Goal: Information Seeking & Learning: Learn about a topic

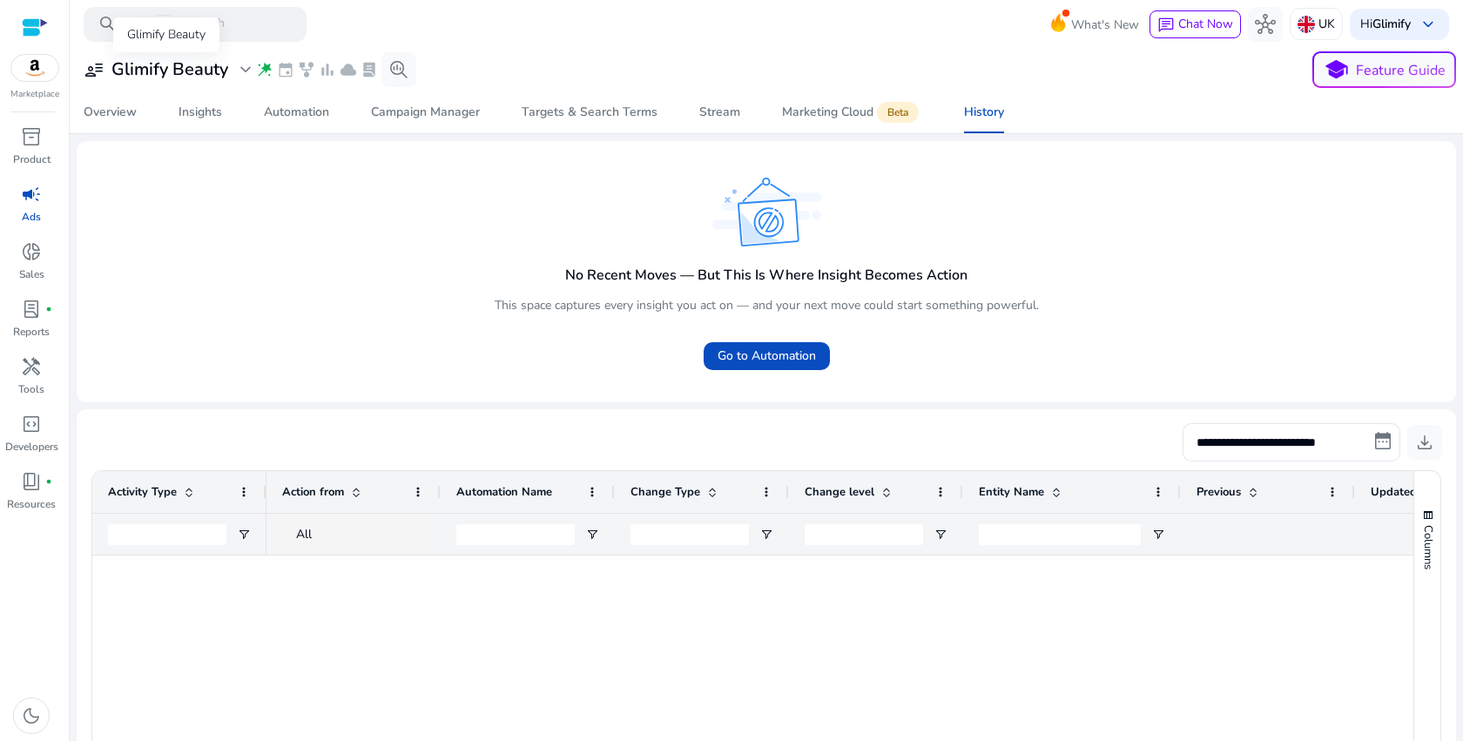
click at [242, 70] on span "expand_more" at bounding box center [245, 69] width 21 height 21
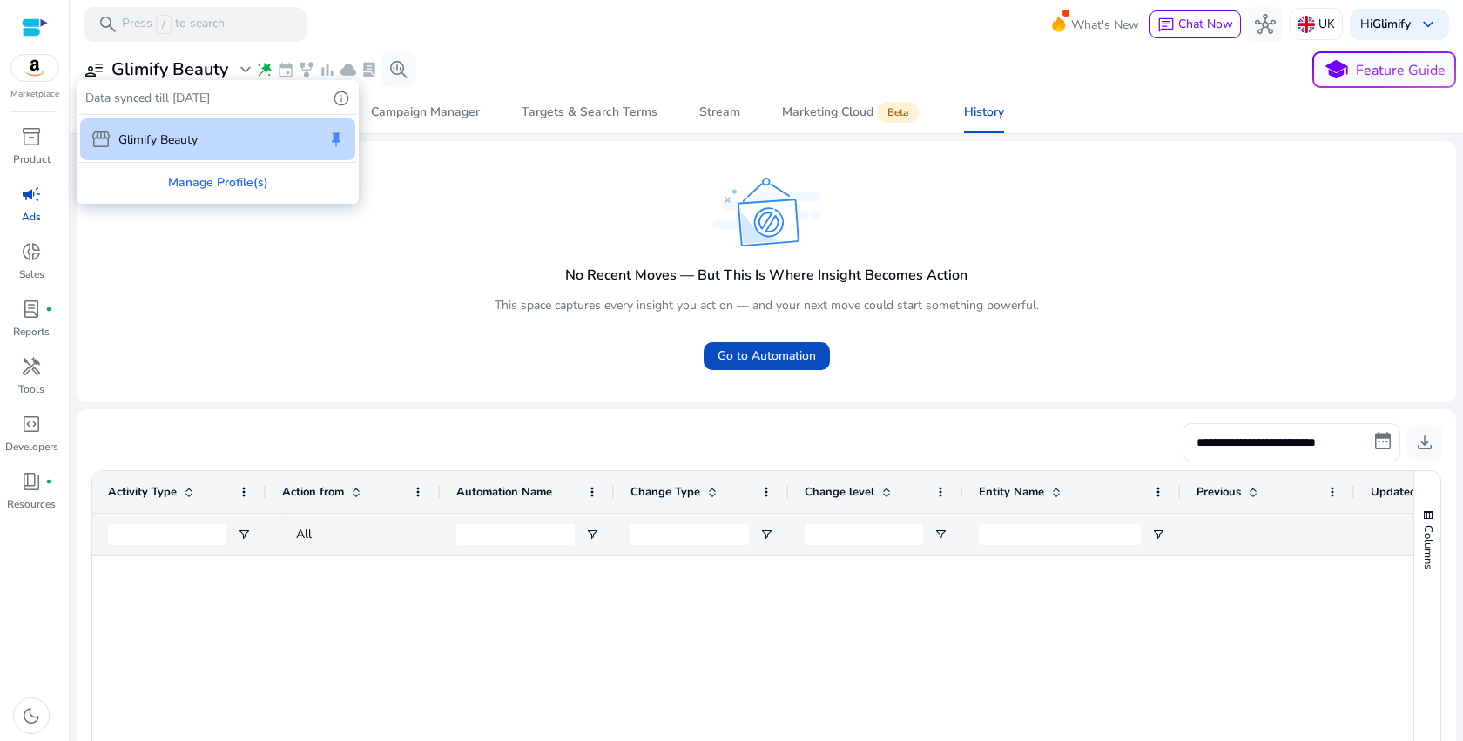
click at [242, 71] on div at bounding box center [731, 370] width 1463 height 741
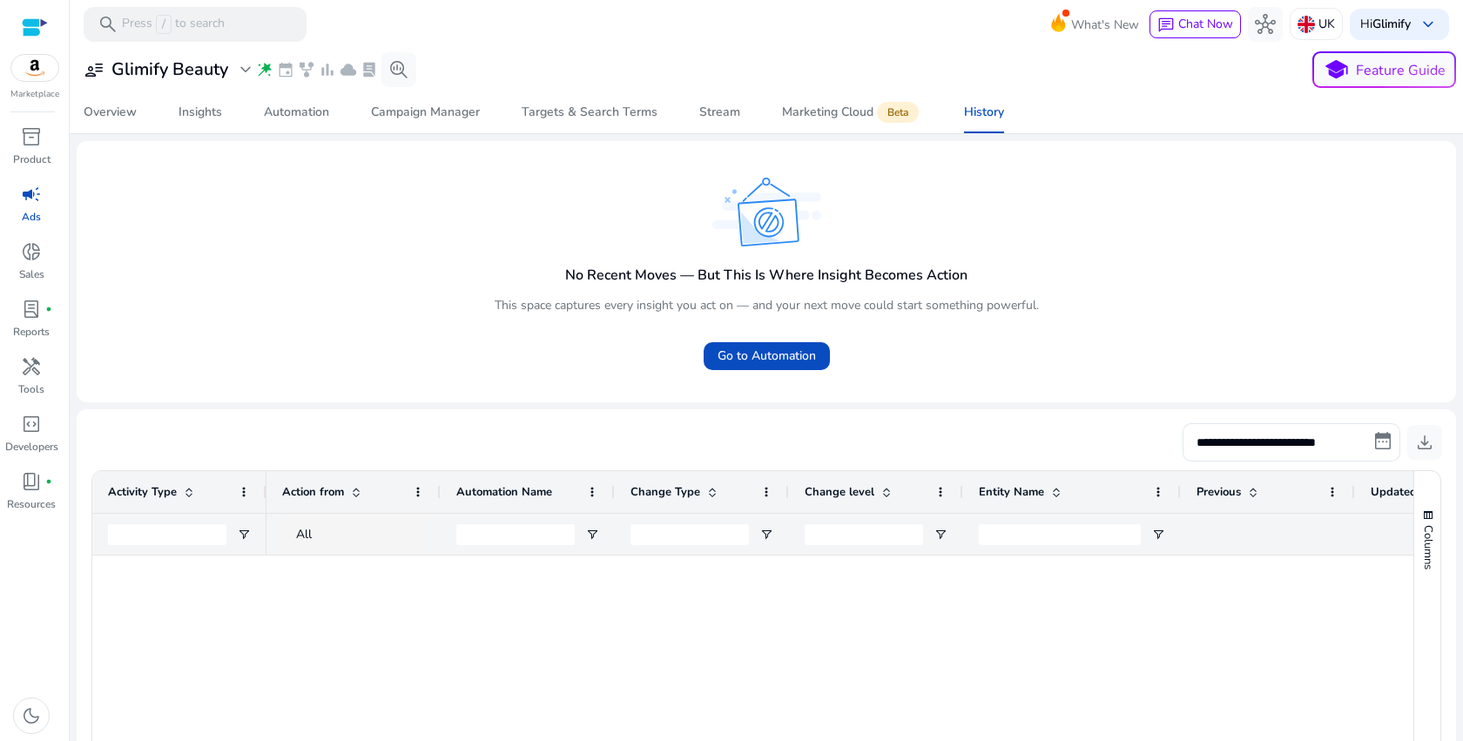
click at [266, 73] on span "wand_stars" at bounding box center [264, 69] width 17 height 17
click at [285, 73] on span "event" at bounding box center [285, 69] width 17 height 17
click at [394, 61] on span "search_insights" at bounding box center [398, 69] width 21 height 21
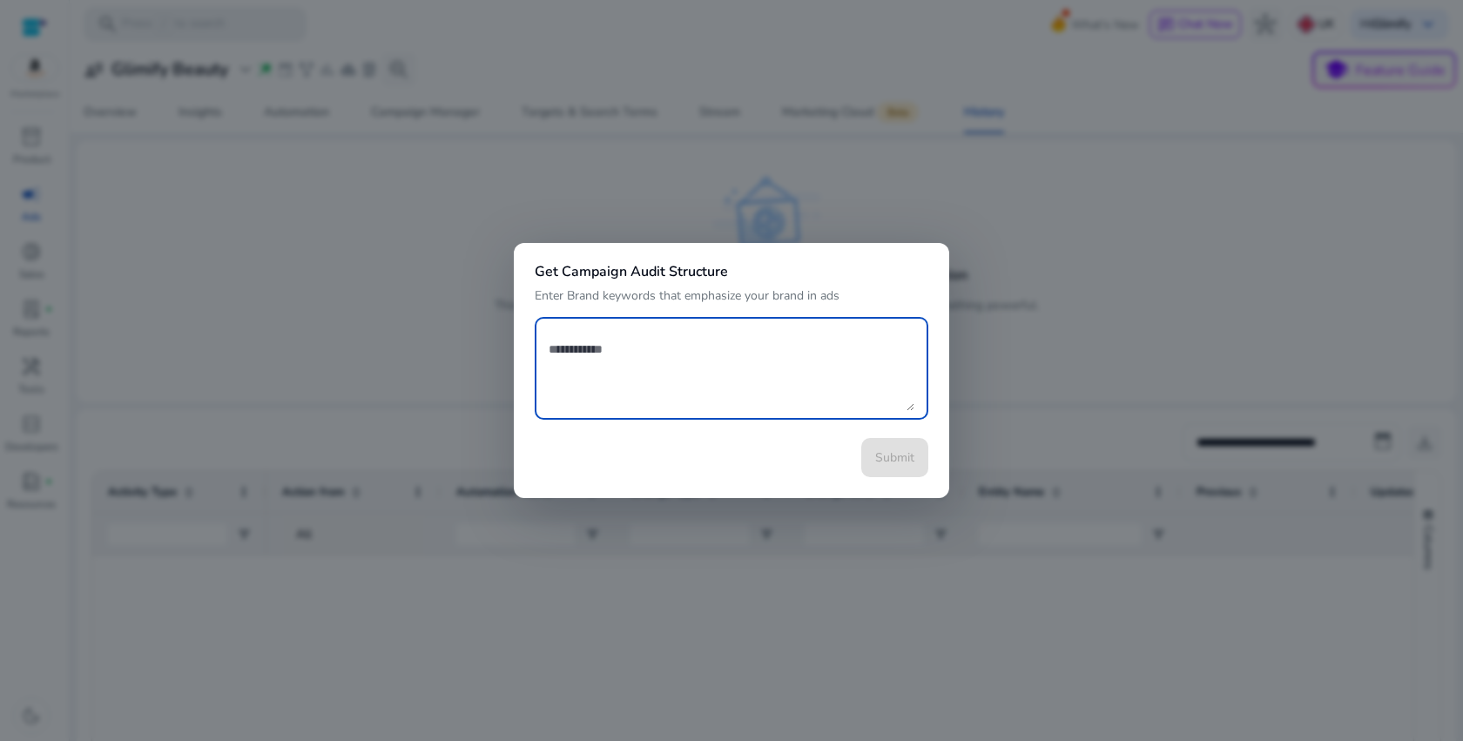
click at [620, 172] on div at bounding box center [731, 370] width 1463 height 741
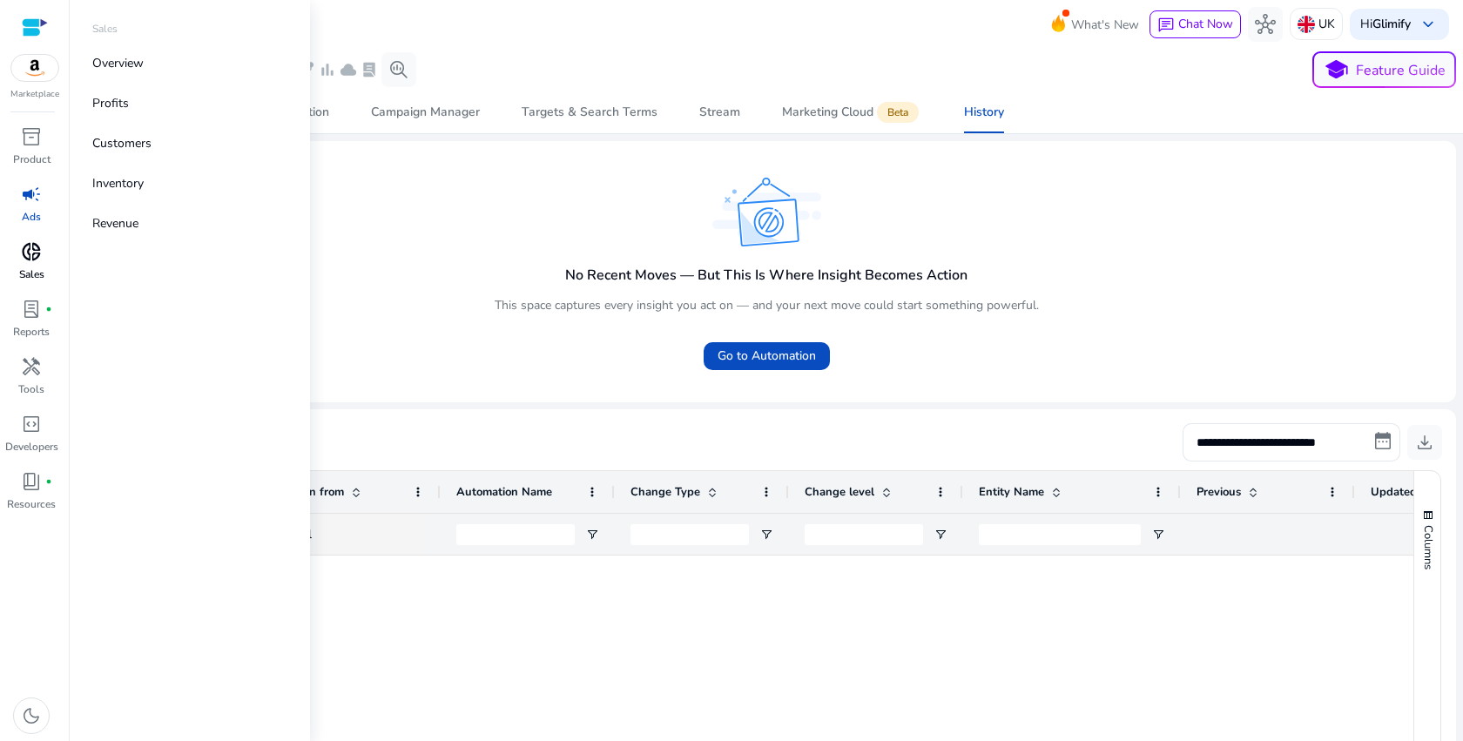
click at [34, 262] on span "donut_small" at bounding box center [31, 251] width 21 height 21
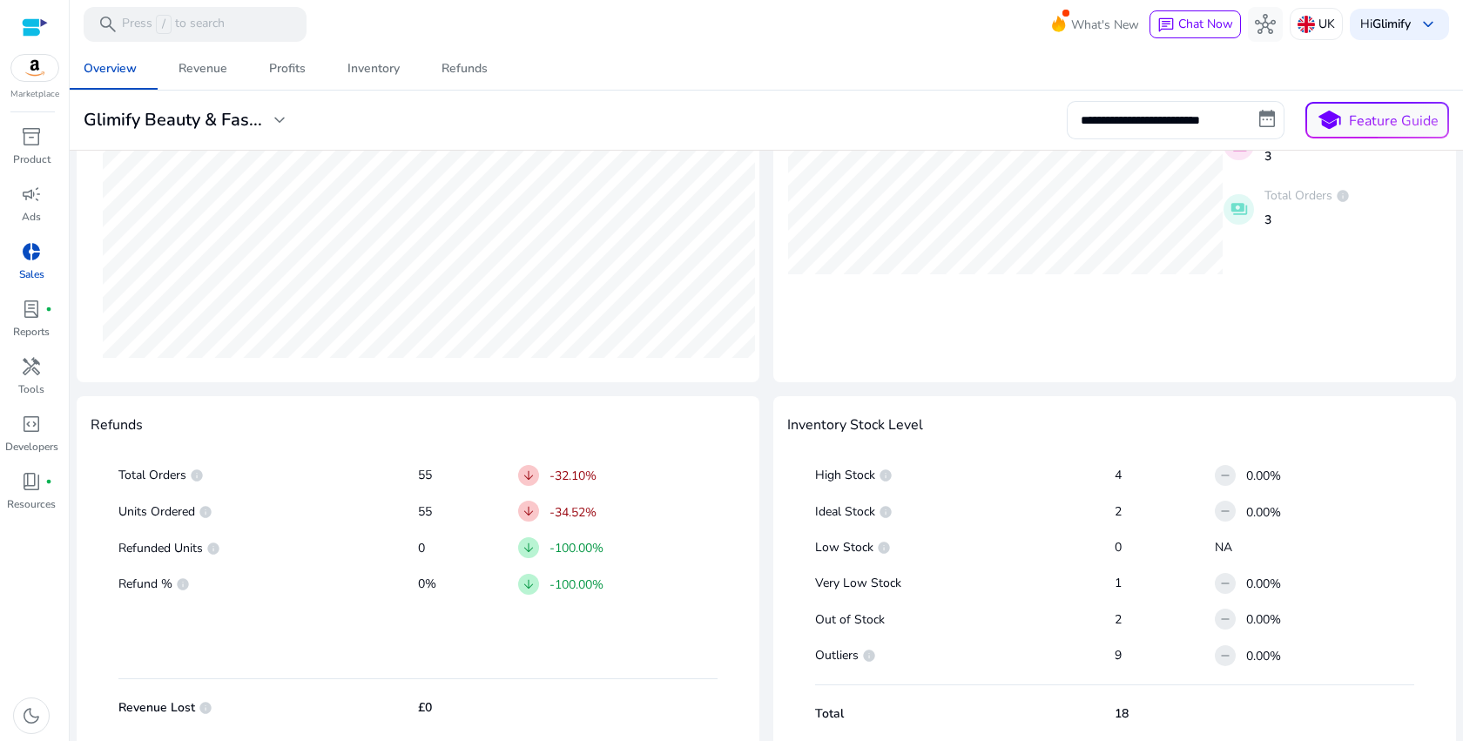
scroll to position [736, 0]
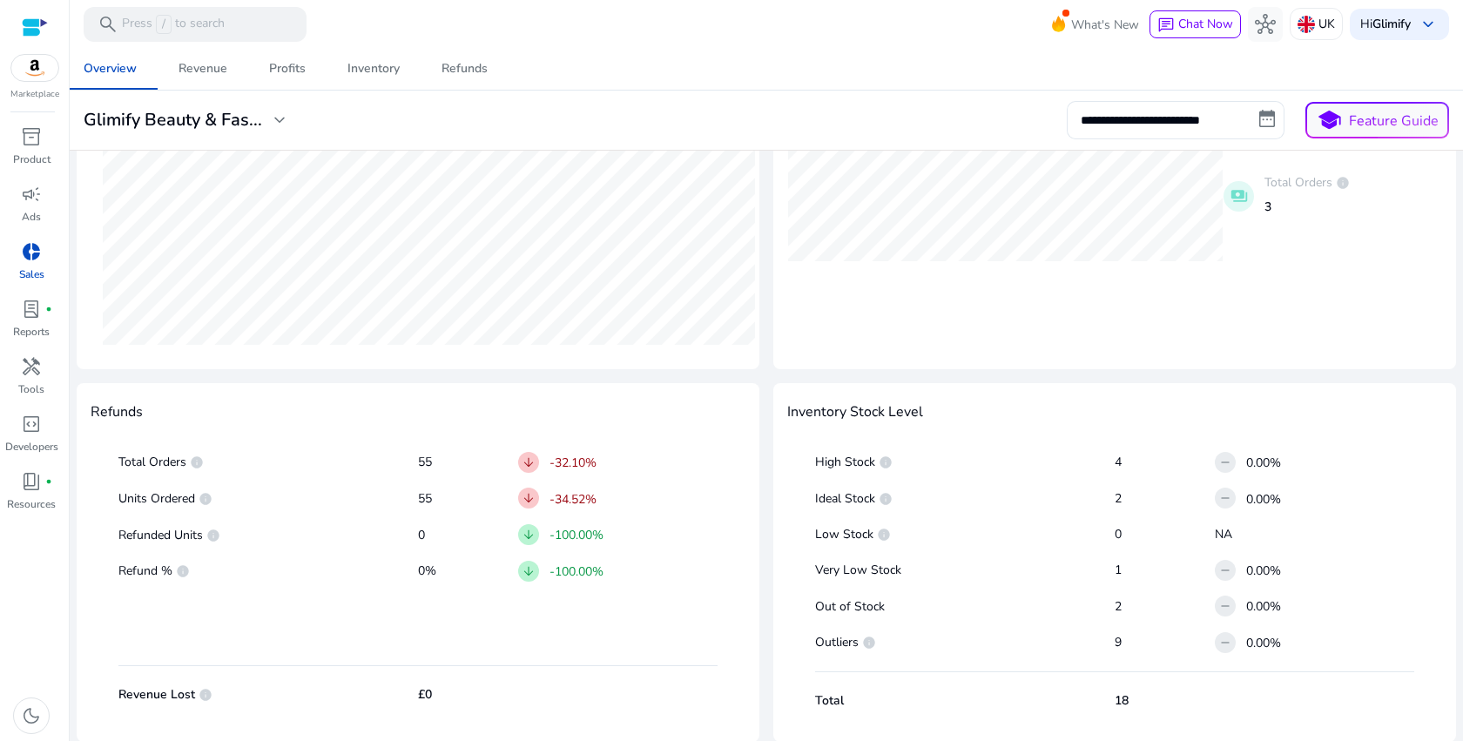
click at [1115, 460] on p "4" at bounding box center [1165, 462] width 100 height 17
click at [1218, 536] on p "NA" at bounding box center [1314, 534] width 199 height 17
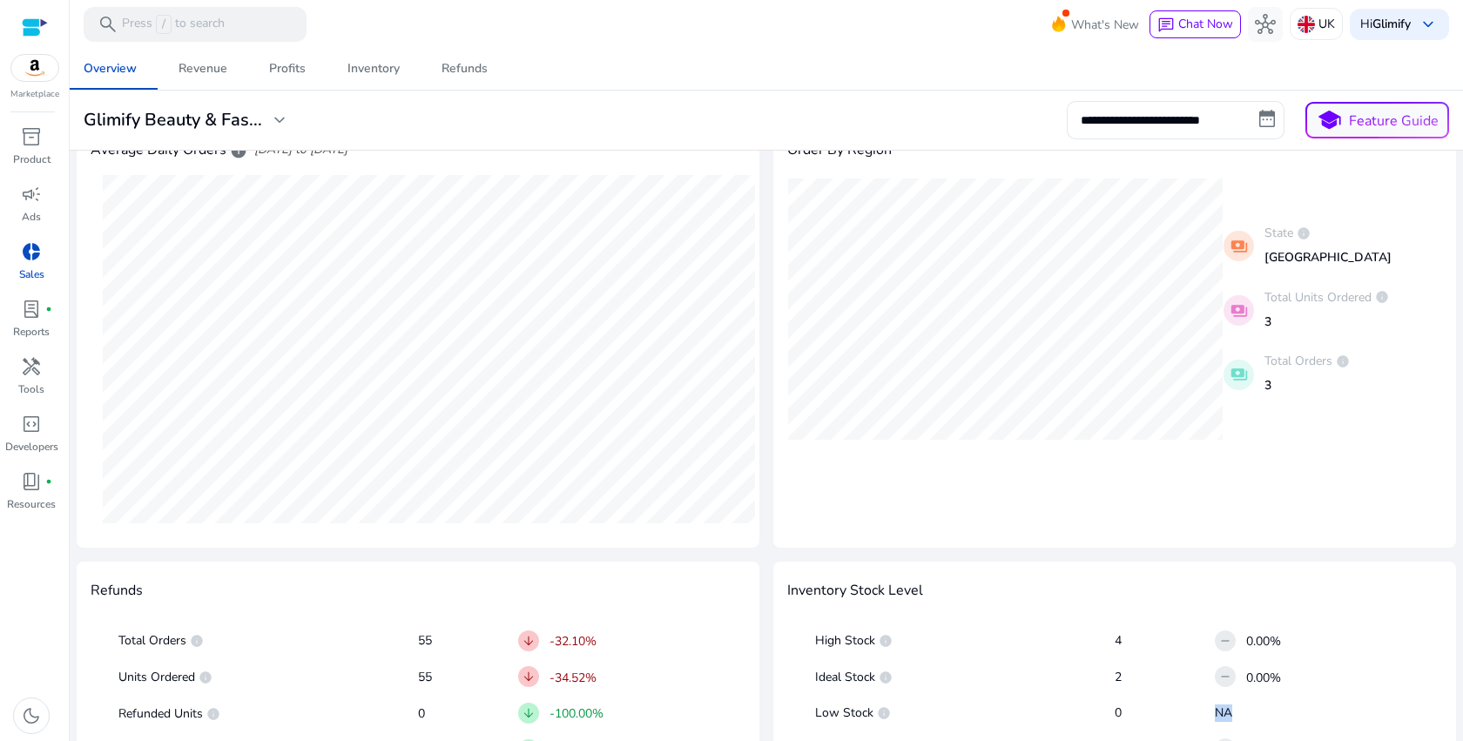
scroll to position [476, 0]
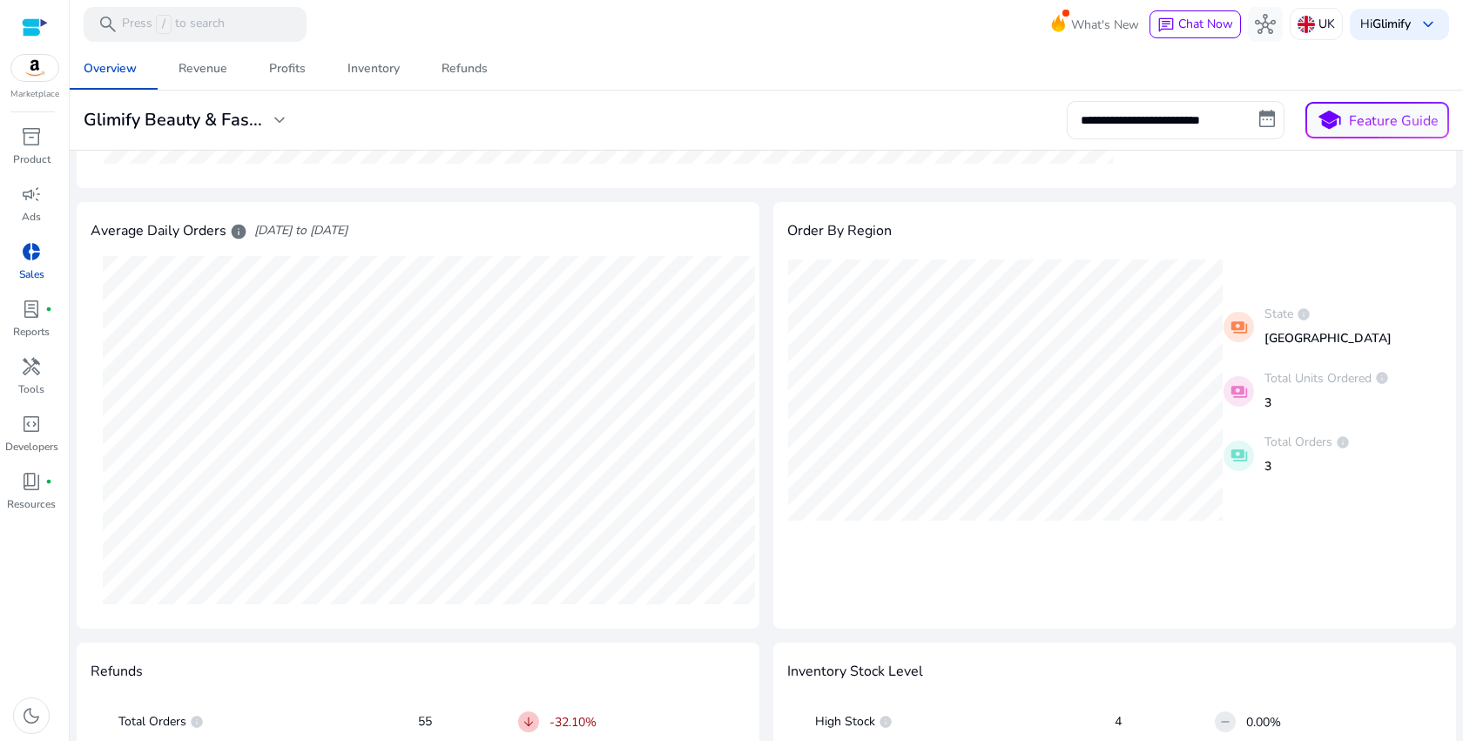
click at [1265, 467] on p "3" at bounding box center [1307, 466] width 85 height 18
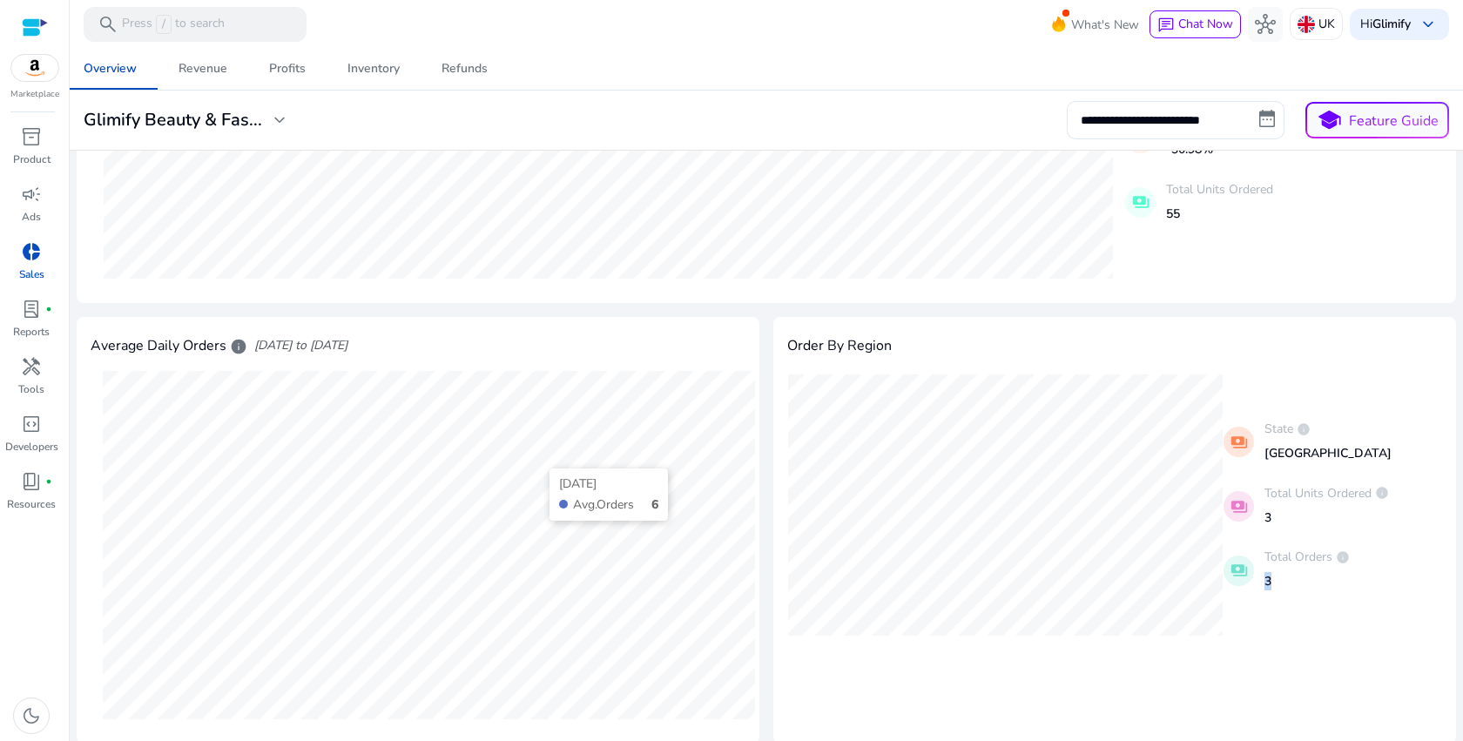
scroll to position [363, 0]
click at [348, 341] on span "07-08-2025 to 06-09-2025" at bounding box center [300, 343] width 93 height 17
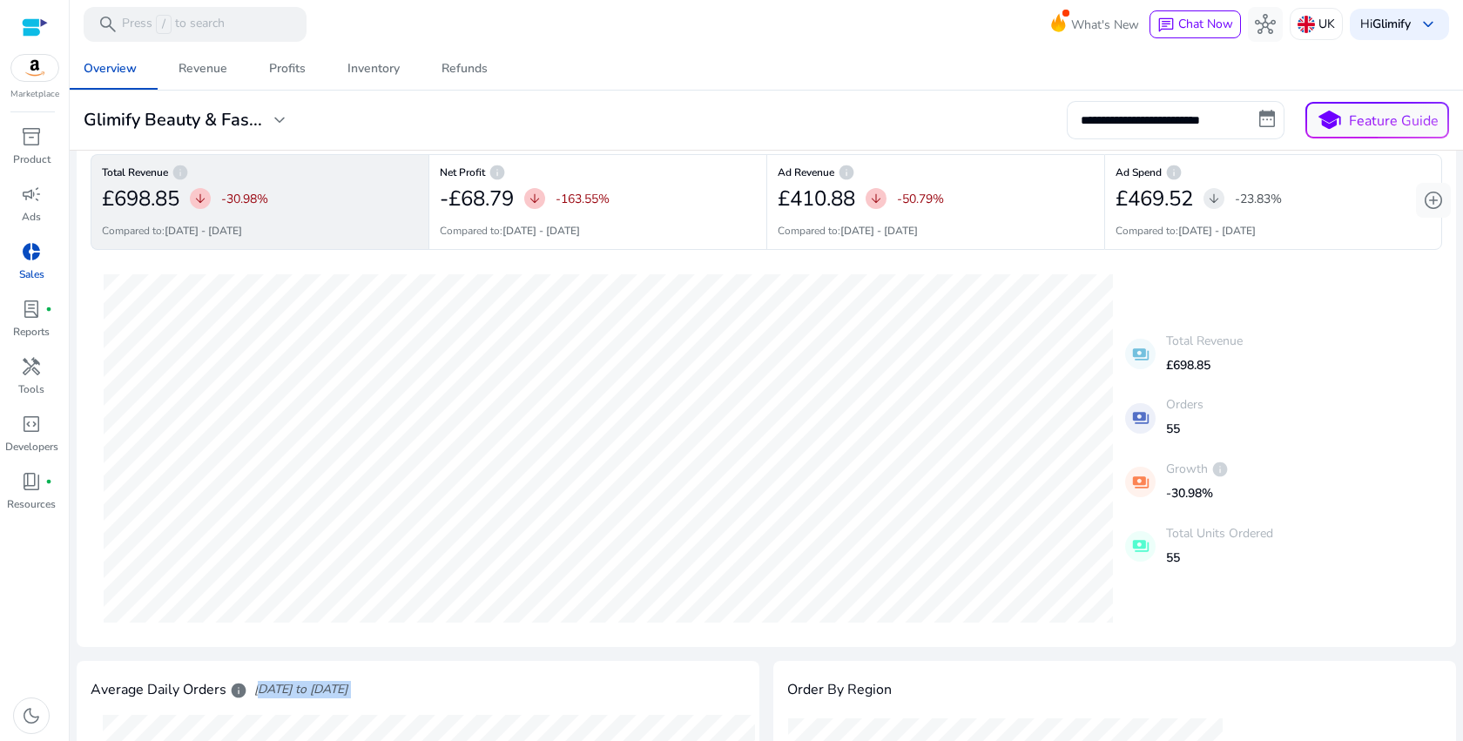
scroll to position [0, 0]
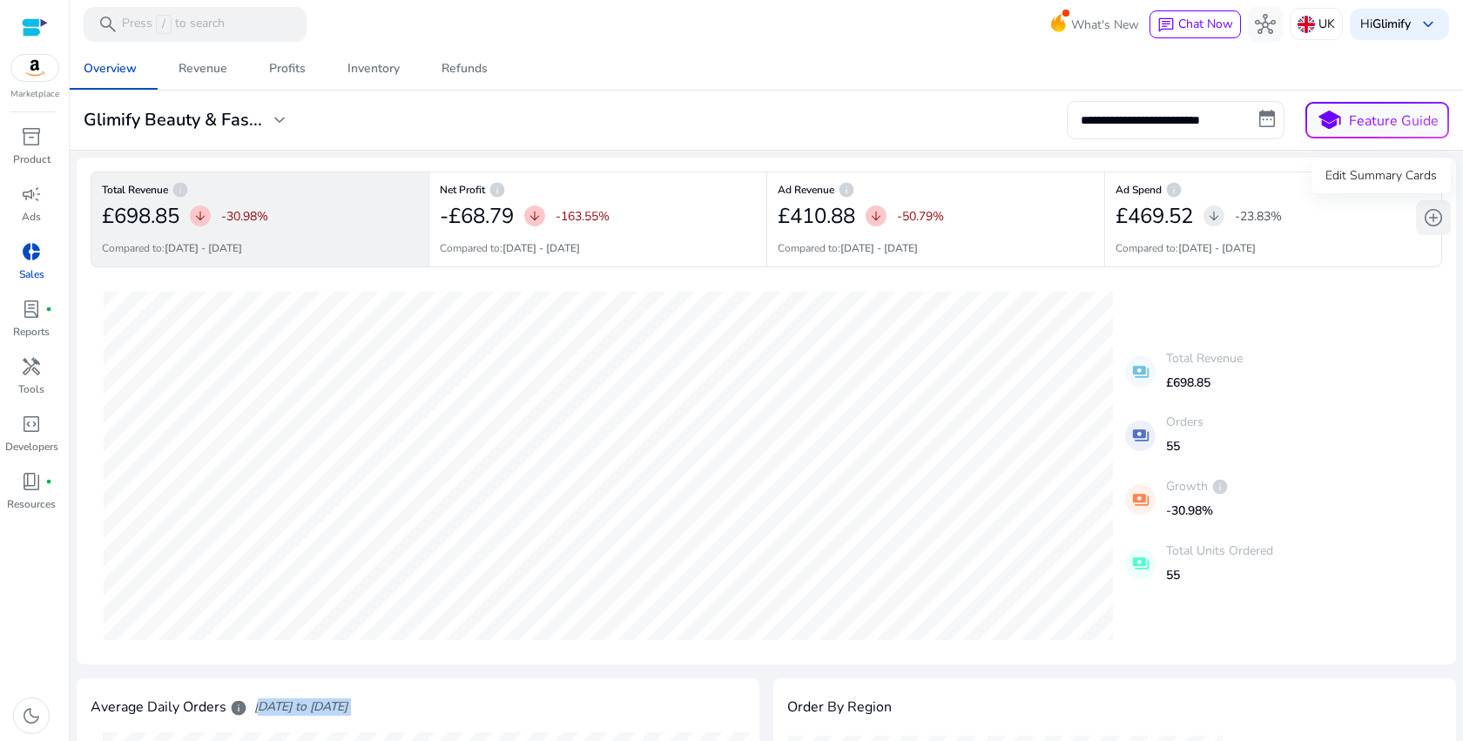
click at [1426, 225] on span "add_circle" at bounding box center [1433, 217] width 21 height 21
click at [42, 332] on p "Reports" at bounding box center [31, 332] width 37 height 16
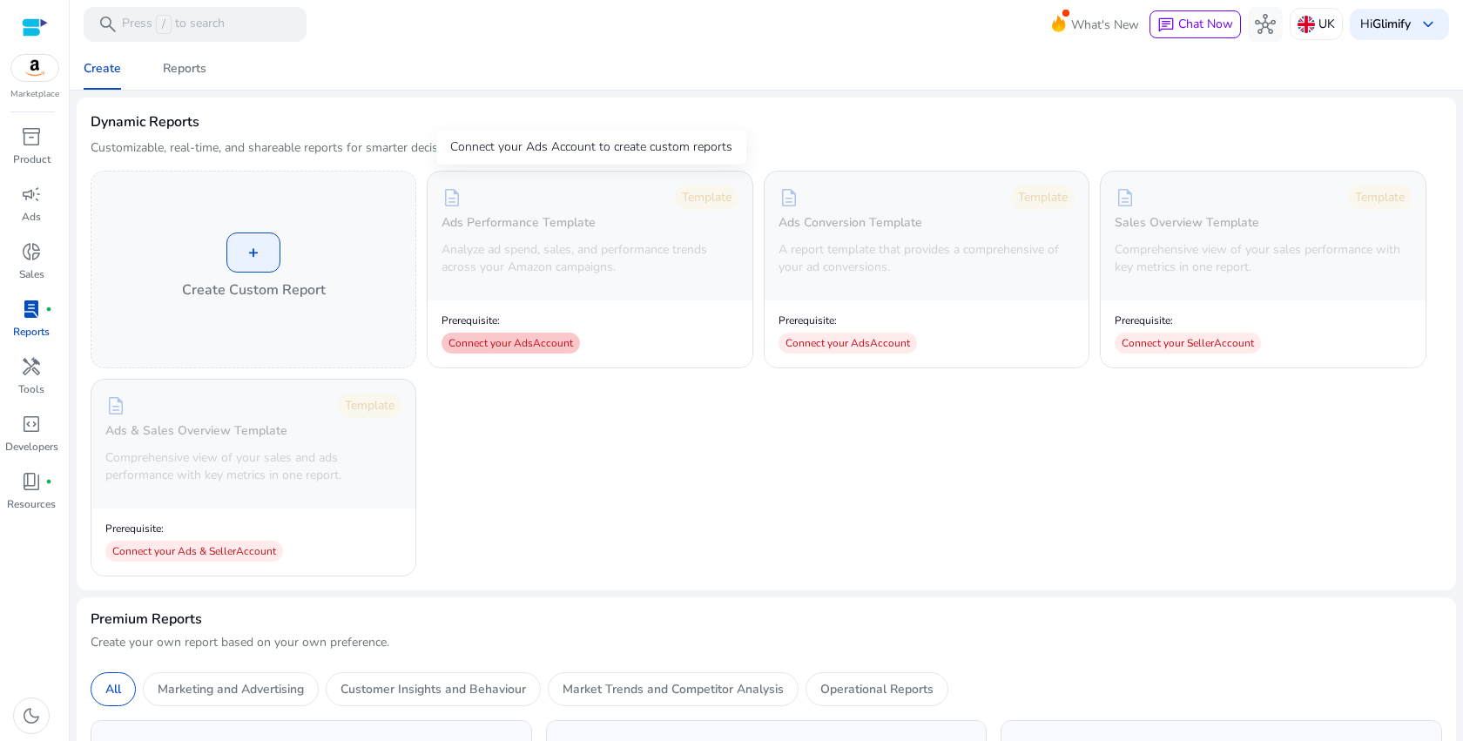
click at [516, 348] on div "Connect your Ads Account" at bounding box center [511, 343] width 138 height 21
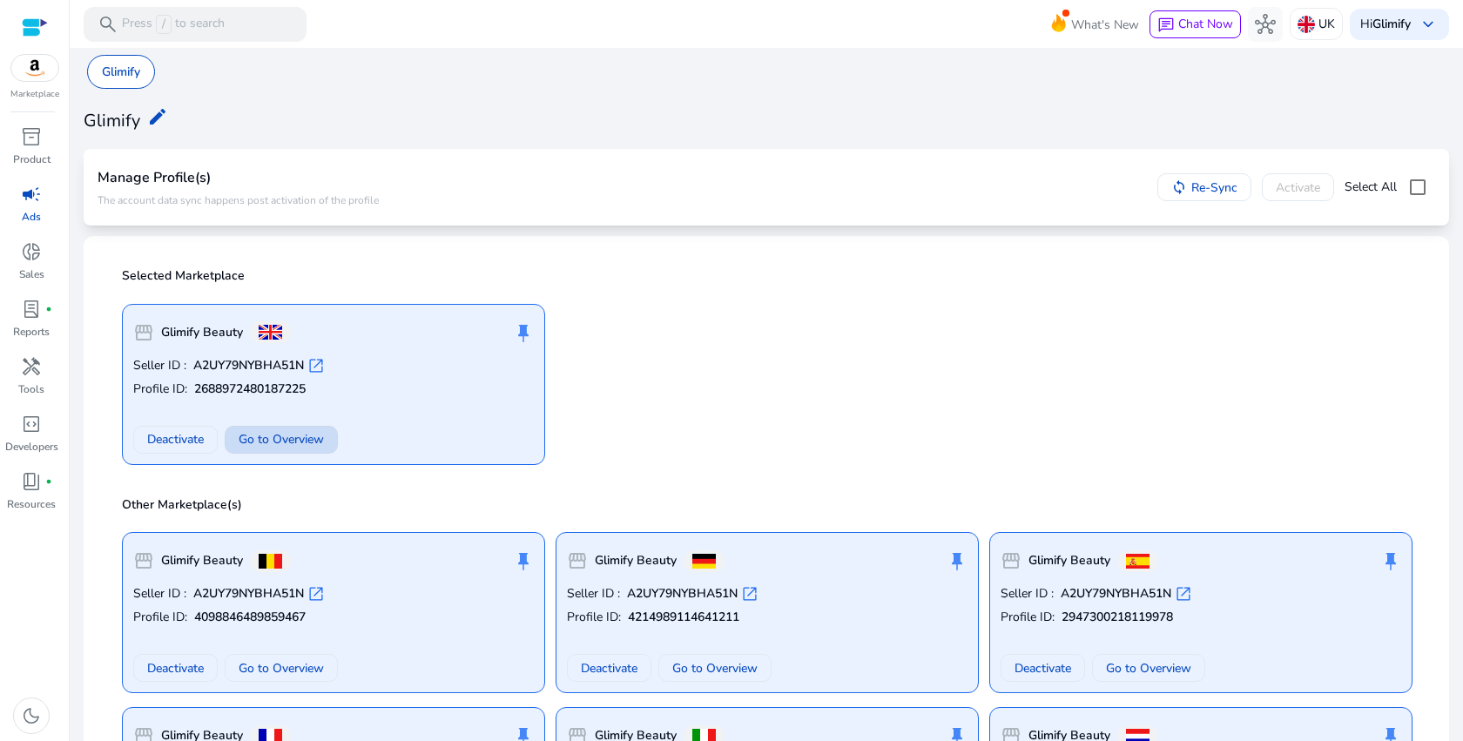
click at [327, 447] on span at bounding box center [281, 440] width 111 height 42
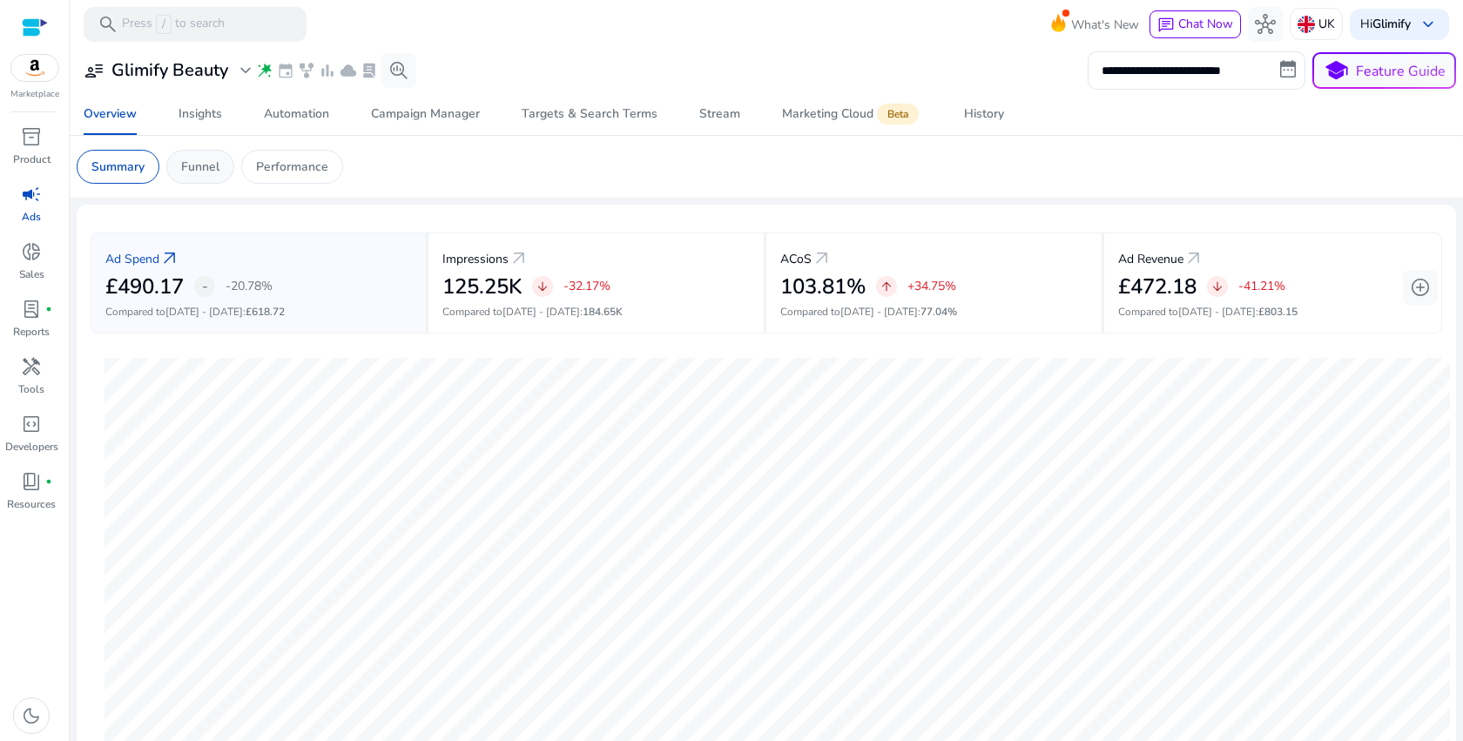
click at [198, 166] on p "Funnel" at bounding box center [200, 167] width 38 height 18
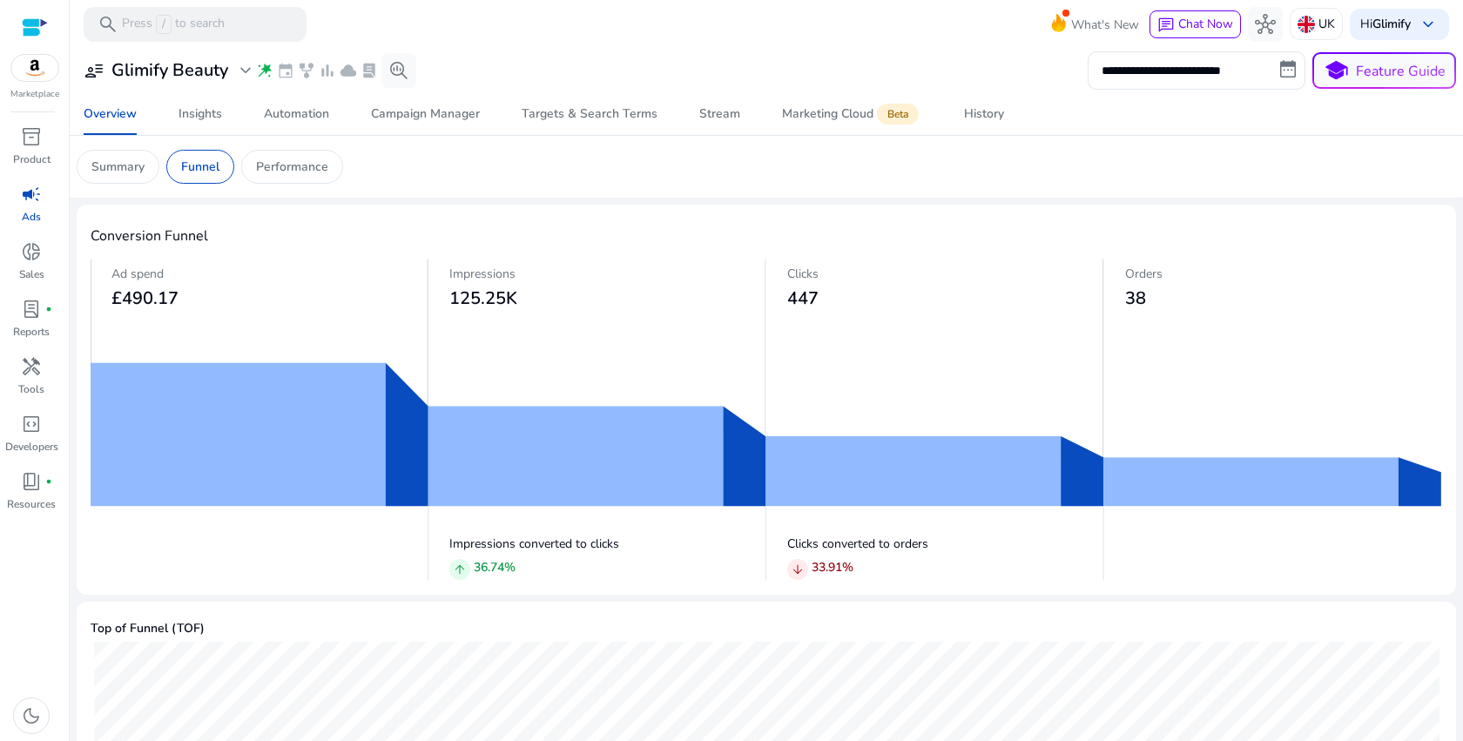
click at [306, 440] on img at bounding box center [767, 420] width 1352 height 322
click at [379, 440] on img at bounding box center [767, 420] width 1352 height 322
drag, startPoint x: 436, startPoint y: 440, endPoint x: 638, endPoint y: 463, distance: 202.6
click at [638, 463] on img at bounding box center [767, 420] width 1352 height 322
click at [283, 165] on p "Performance" at bounding box center [292, 167] width 72 height 18
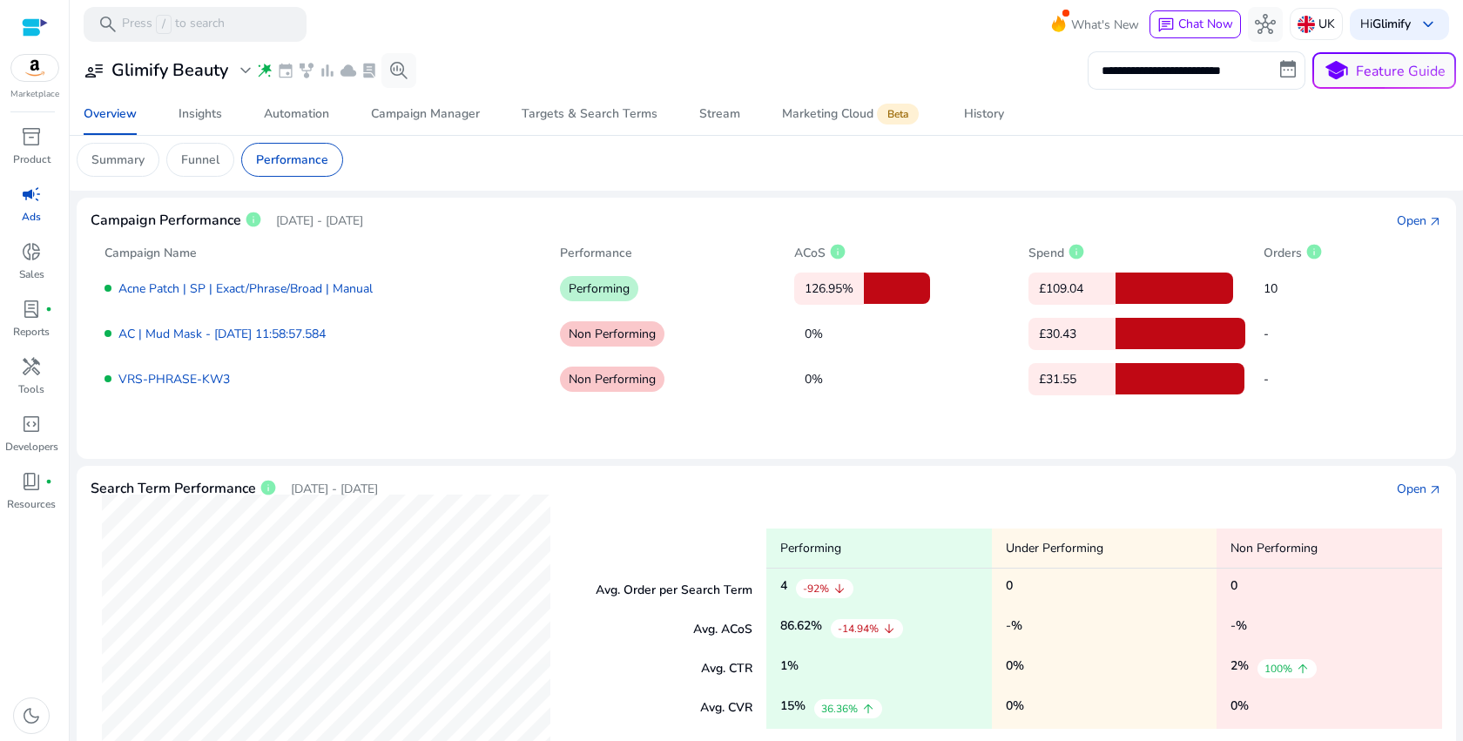
scroll to position [5, 0]
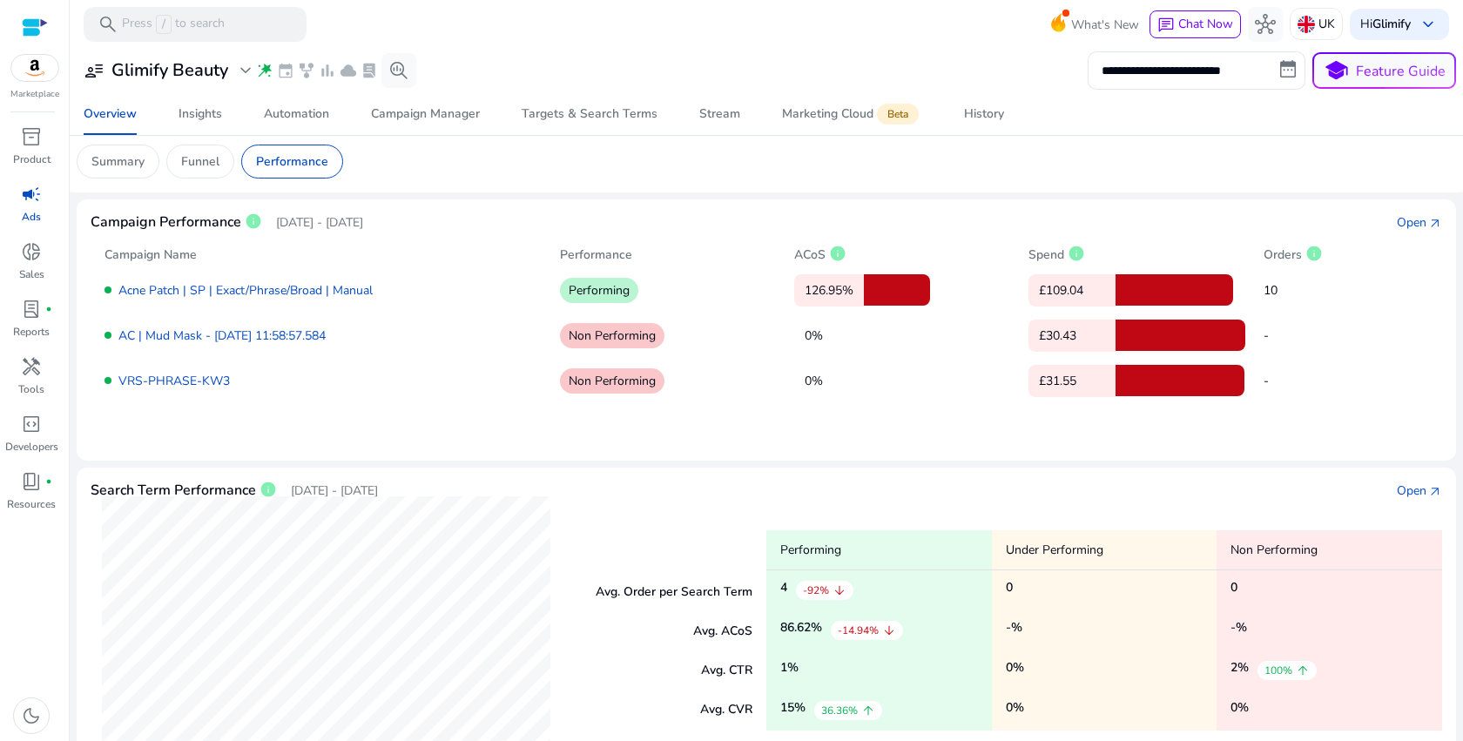
click at [593, 294] on p "Performing" at bounding box center [599, 290] width 78 height 25
click at [1165, 287] on div at bounding box center [1175, 289] width 118 height 31
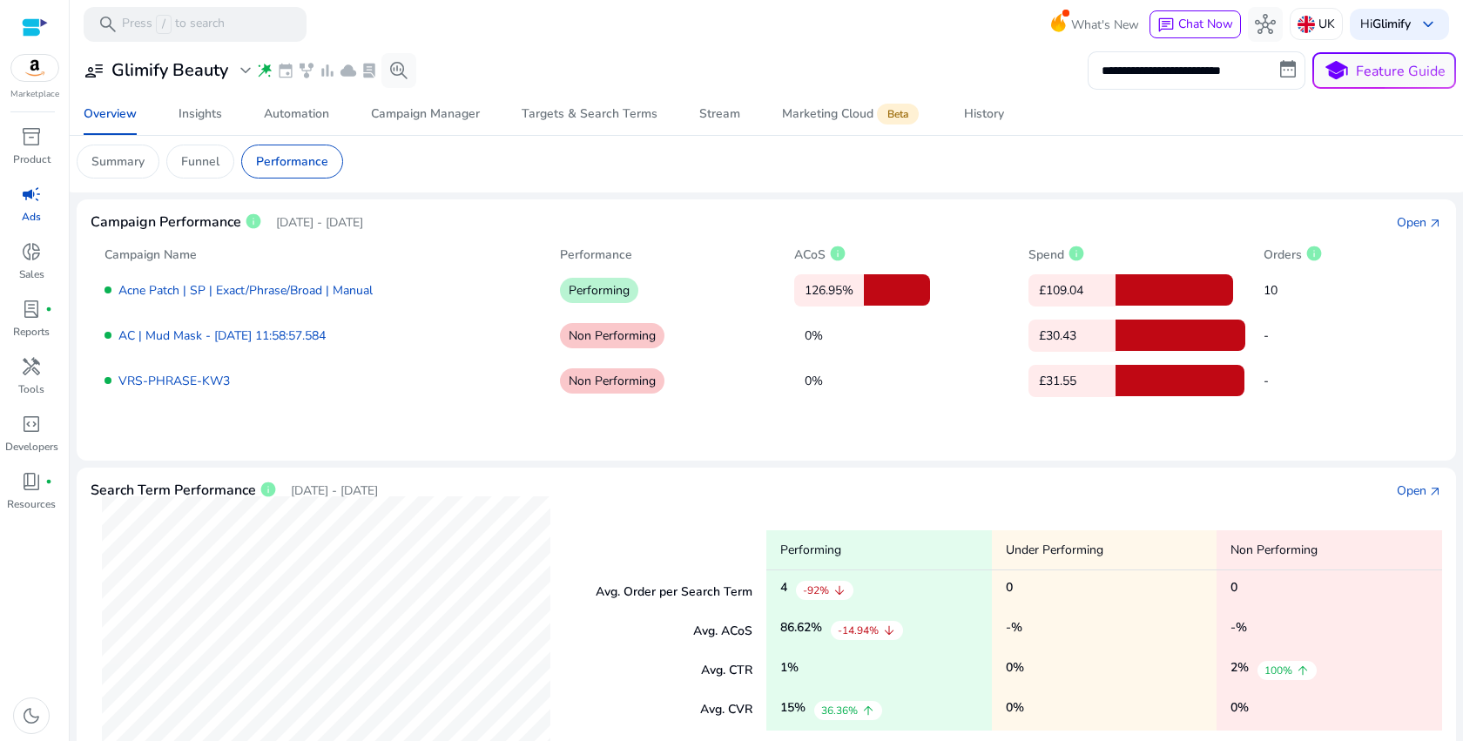
click at [1165, 287] on div at bounding box center [1175, 289] width 118 height 31
click at [1408, 223] on div "Open" at bounding box center [1412, 222] width 30 height 18
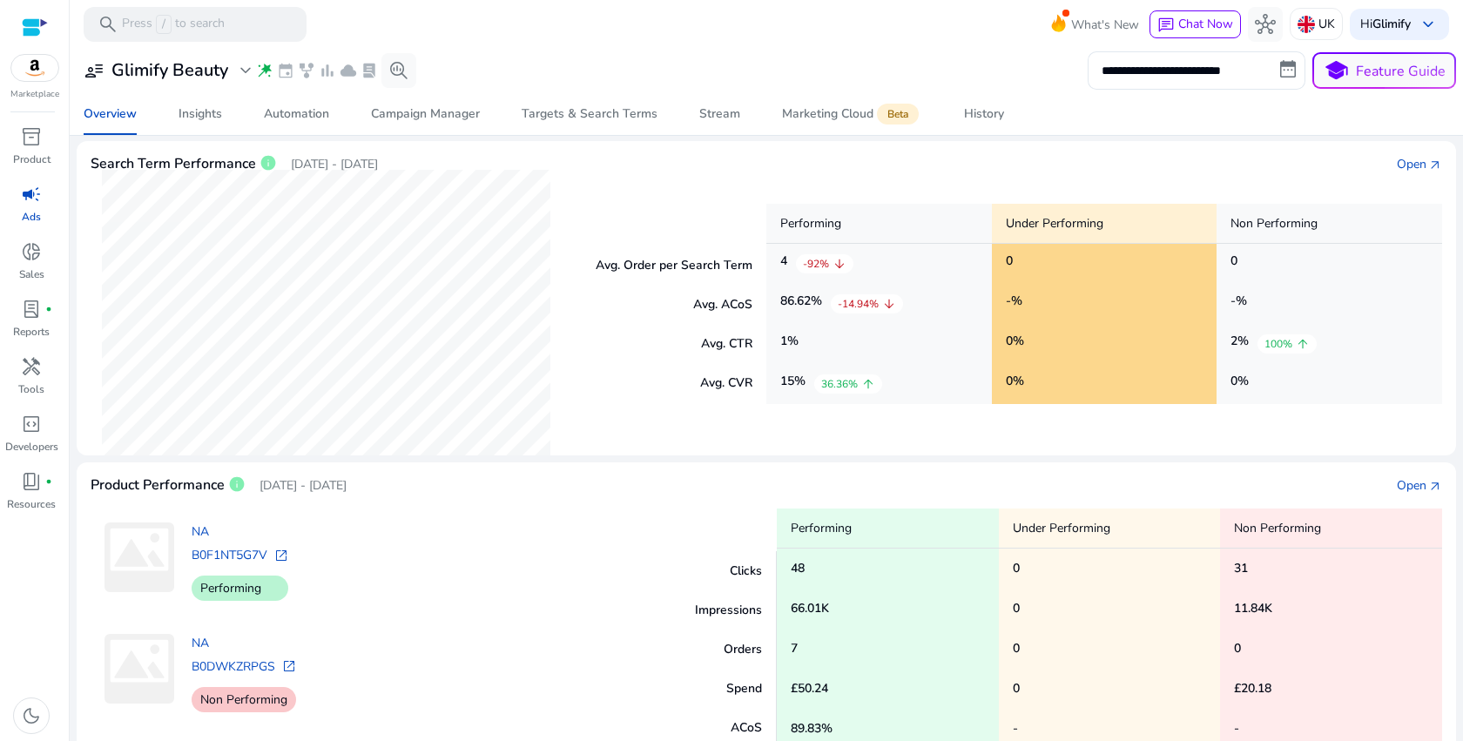
scroll to position [330, 0]
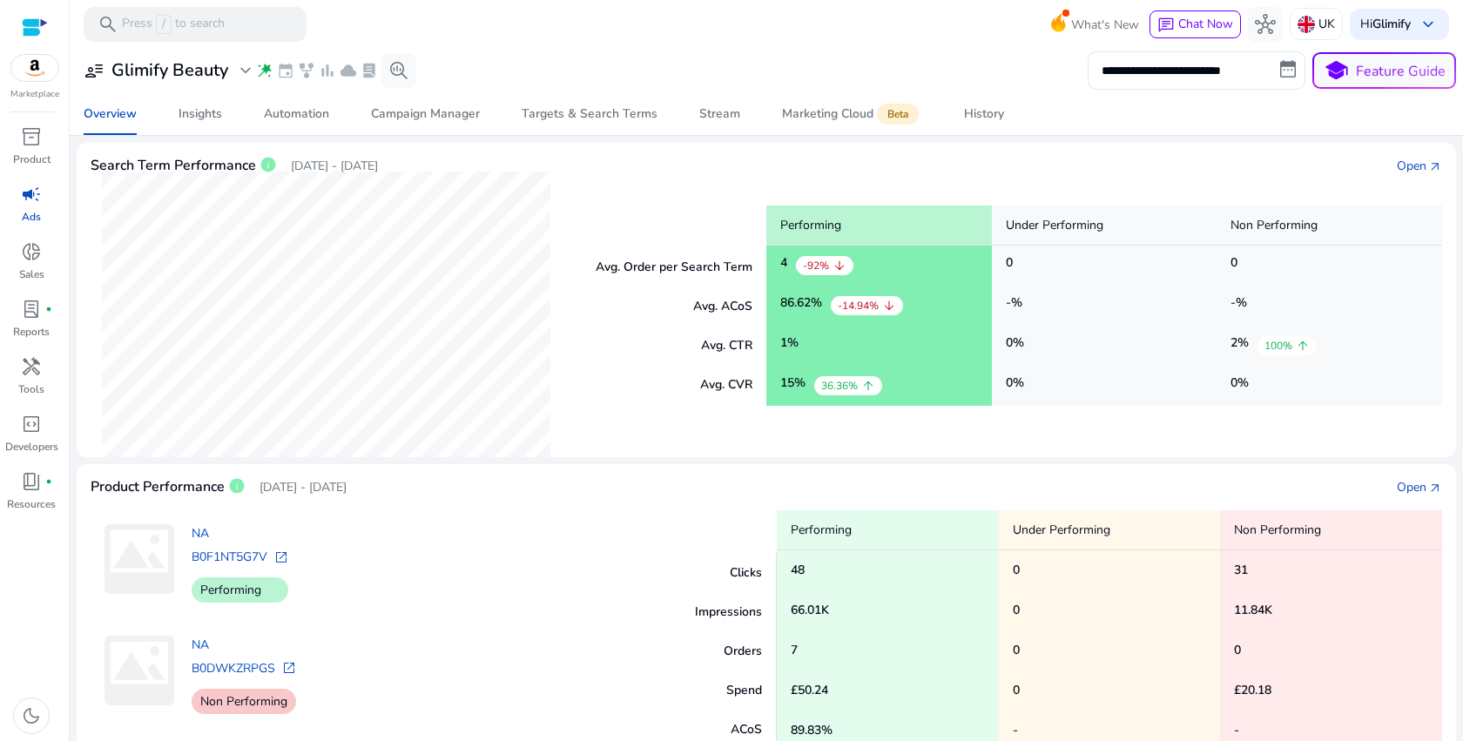
scroll to position [394, 0]
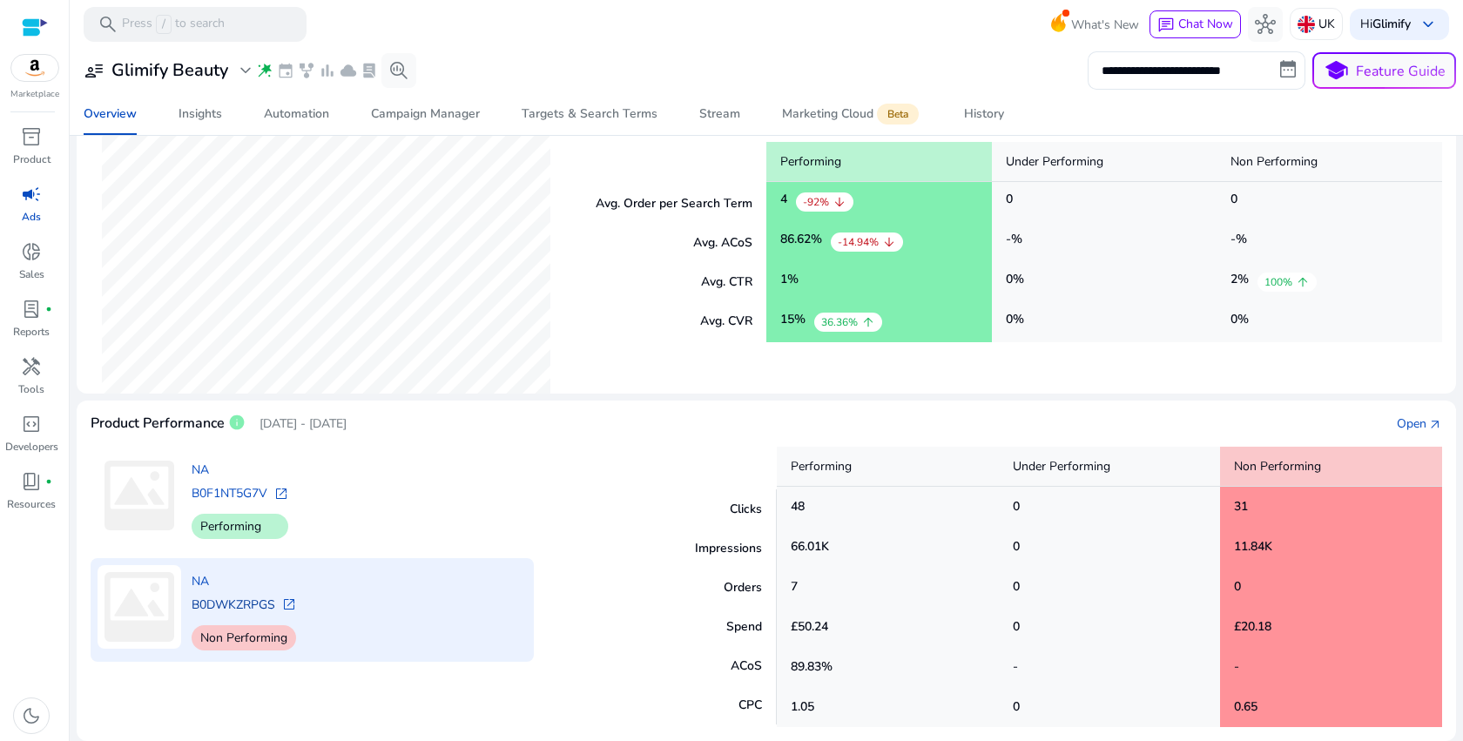
click at [239, 606] on link "B0DWKZRPGS" at bounding box center [234, 605] width 84 height 17
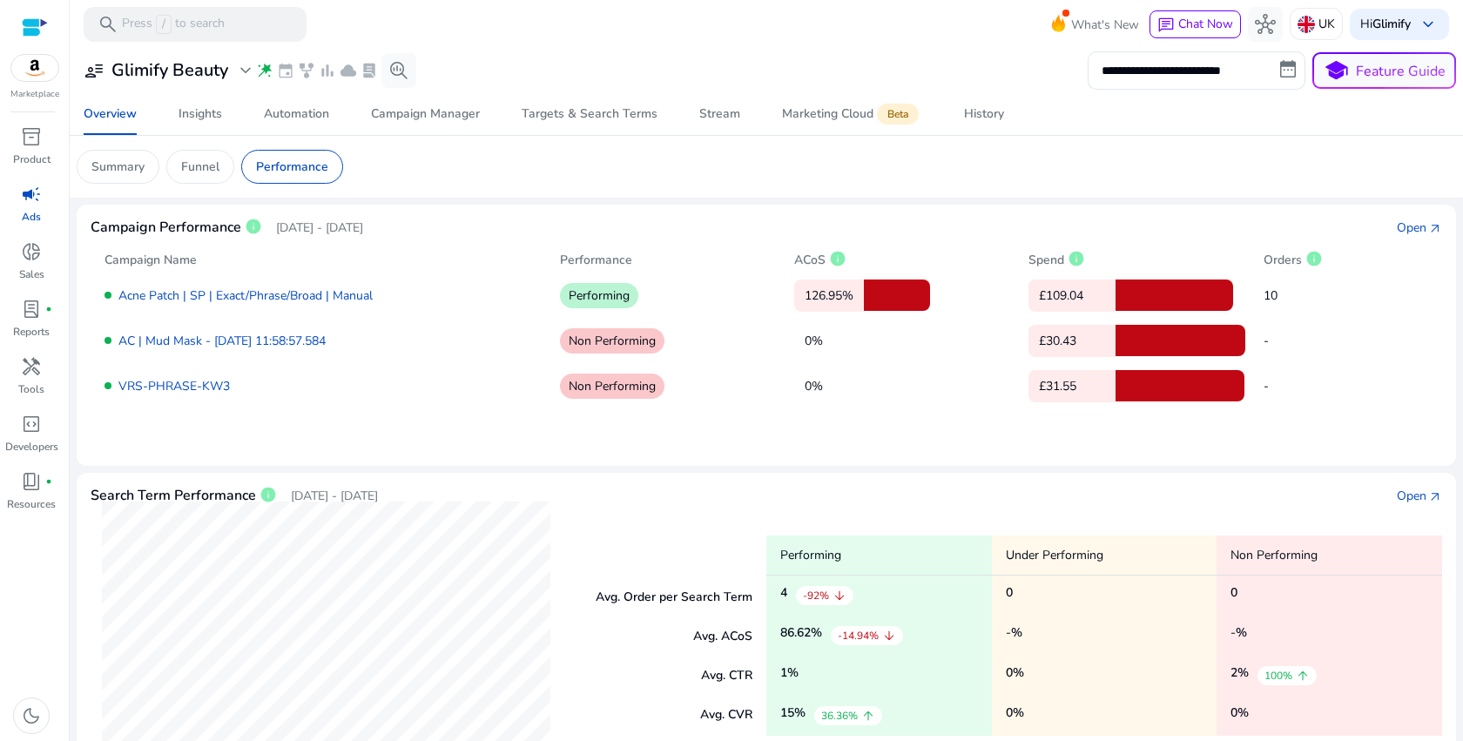
scroll to position [394, 0]
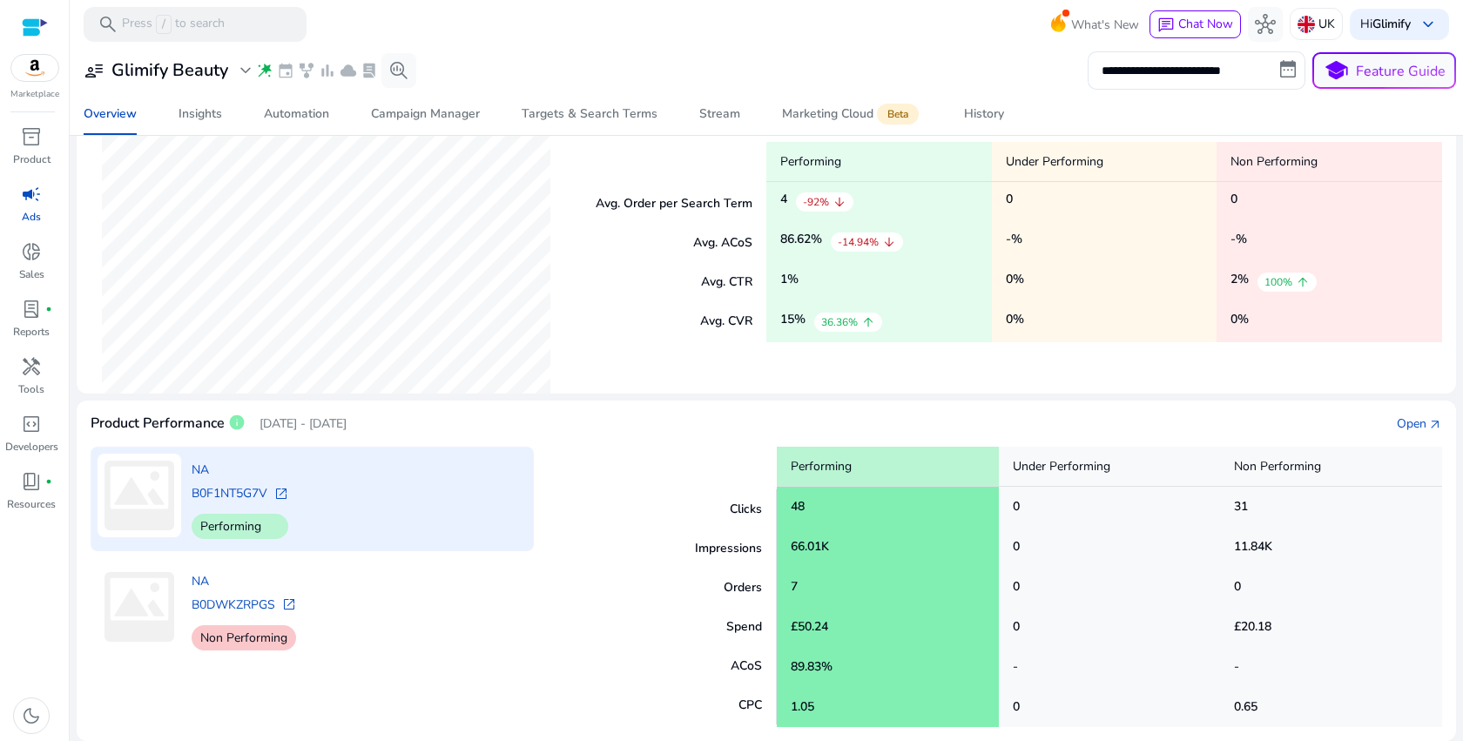
click at [283, 493] on span "open_in_new" at bounding box center [281, 494] width 14 height 14
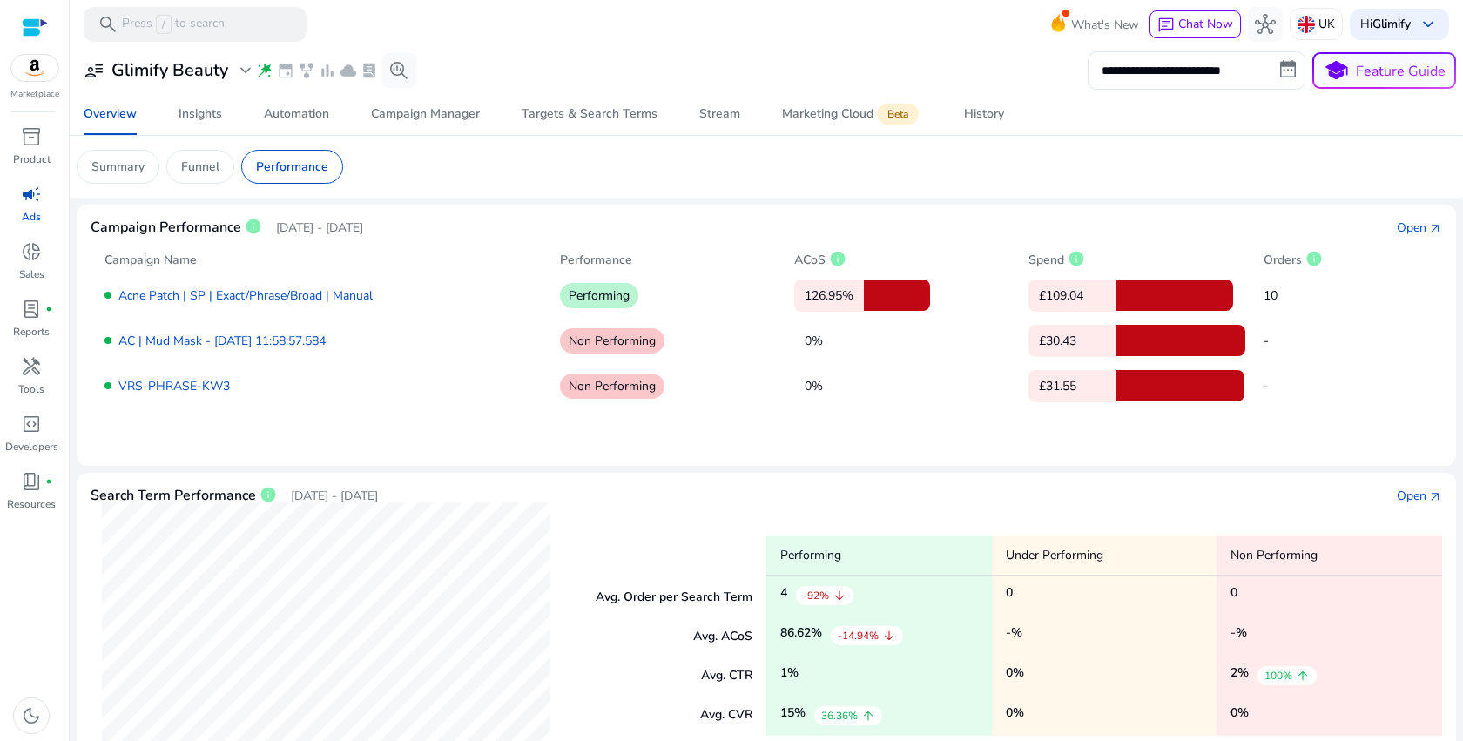
scroll to position [394, 0]
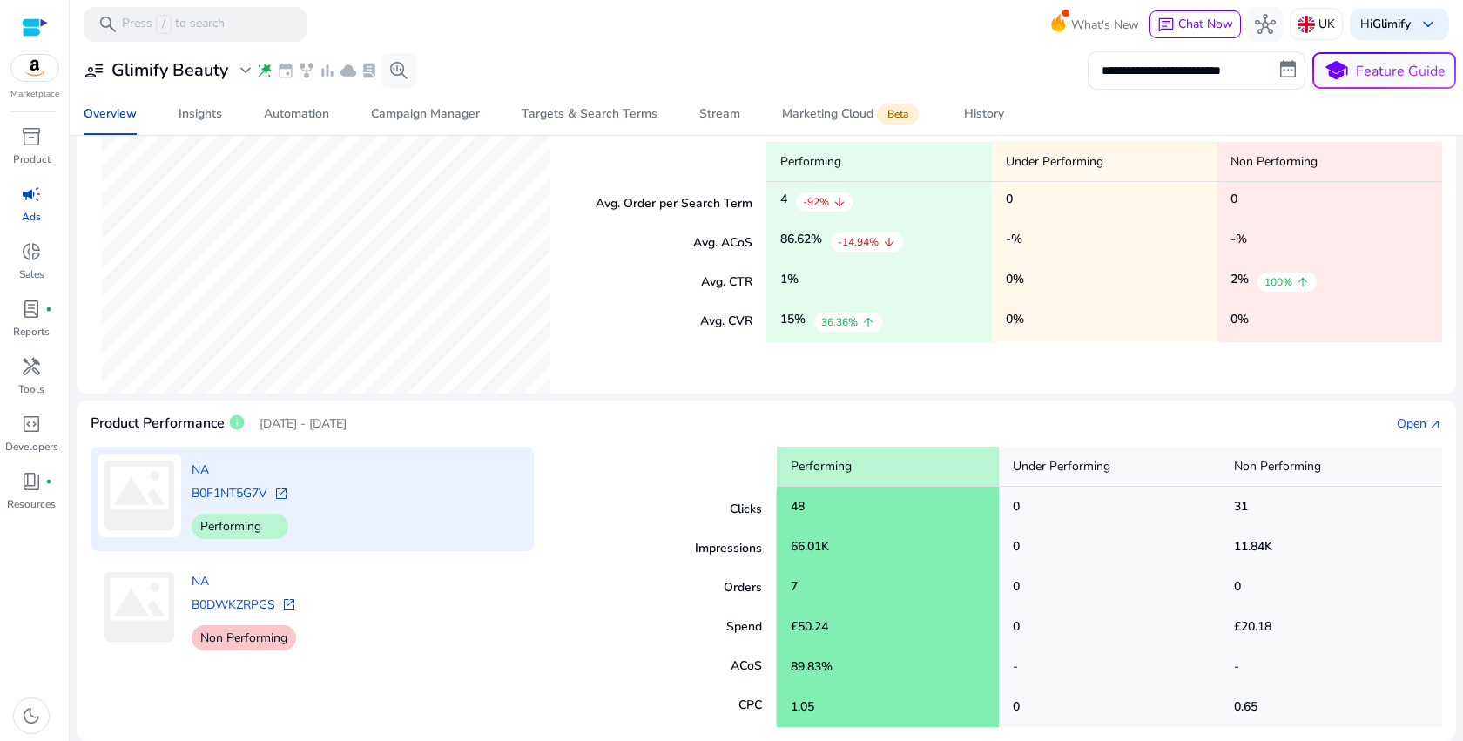
click at [287, 489] on span "open_in_new" at bounding box center [281, 494] width 14 height 14
drag, startPoint x: 184, startPoint y: 492, endPoint x: 307, endPoint y: 511, distance: 124.3
click at [307, 511] on div "NA B0F1NT5G7V open_in_new Performing" at bounding box center [312, 499] width 443 height 105
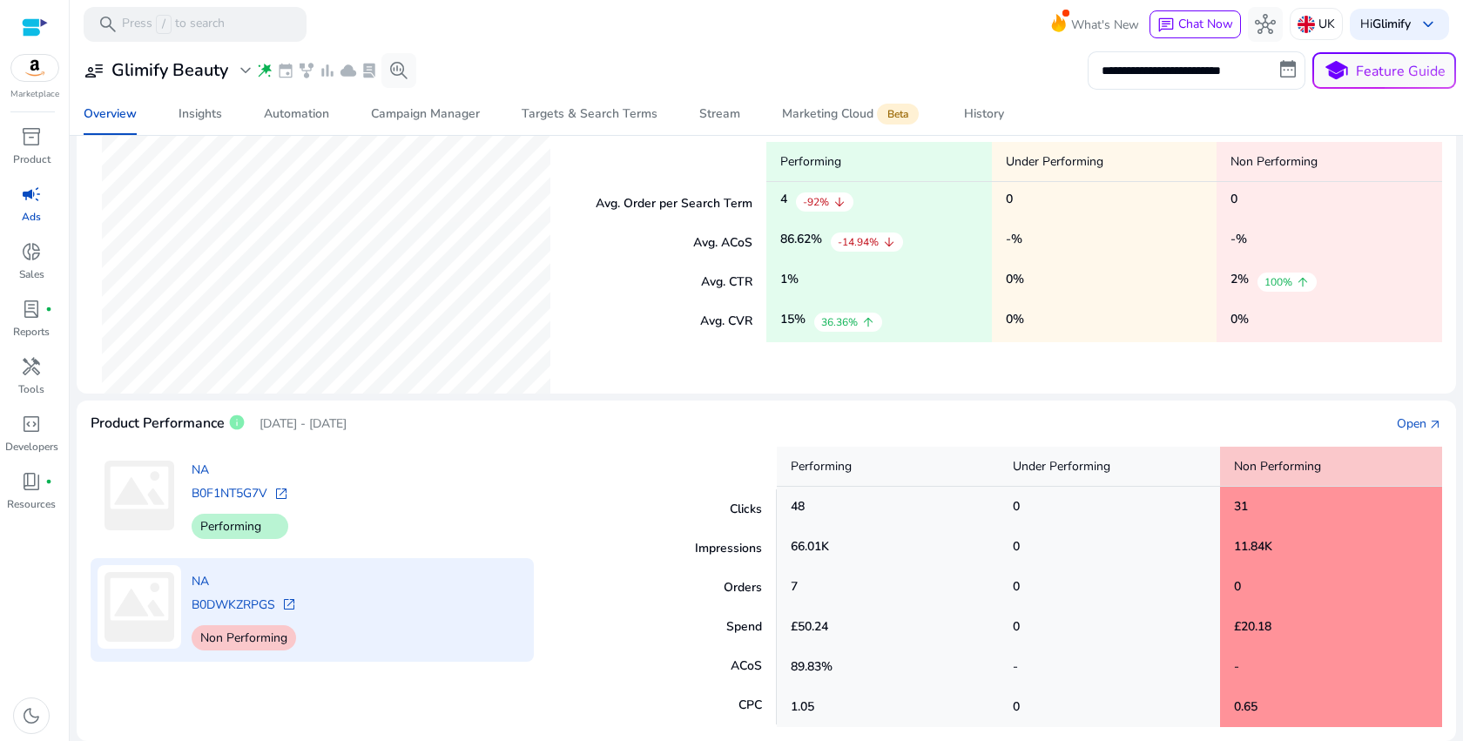
click at [402, 629] on div "NA B0DWKZRPGS open_in_new Non Performing" at bounding box center [312, 610] width 443 height 105
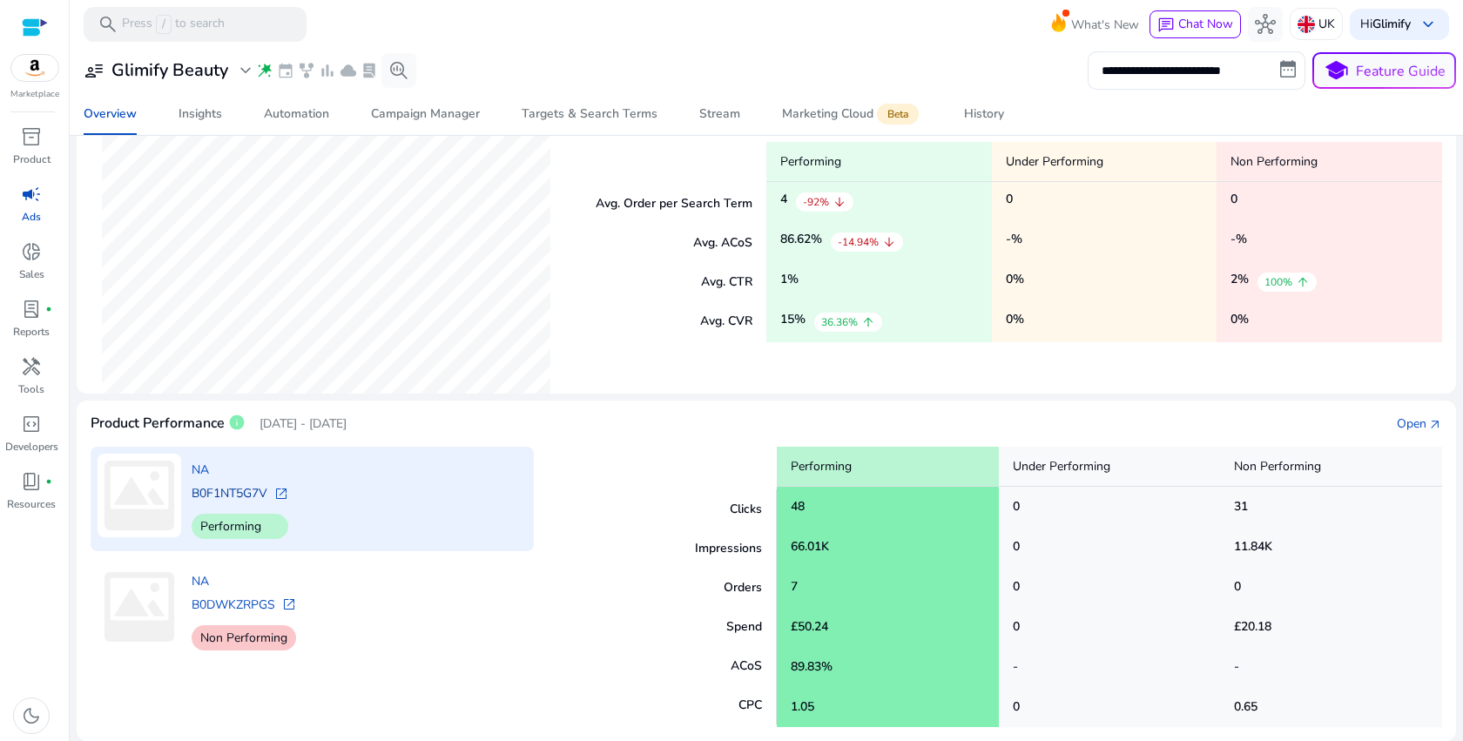
click at [253, 490] on link "B0F1NT5G7V" at bounding box center [230, 493] width 76 height 17
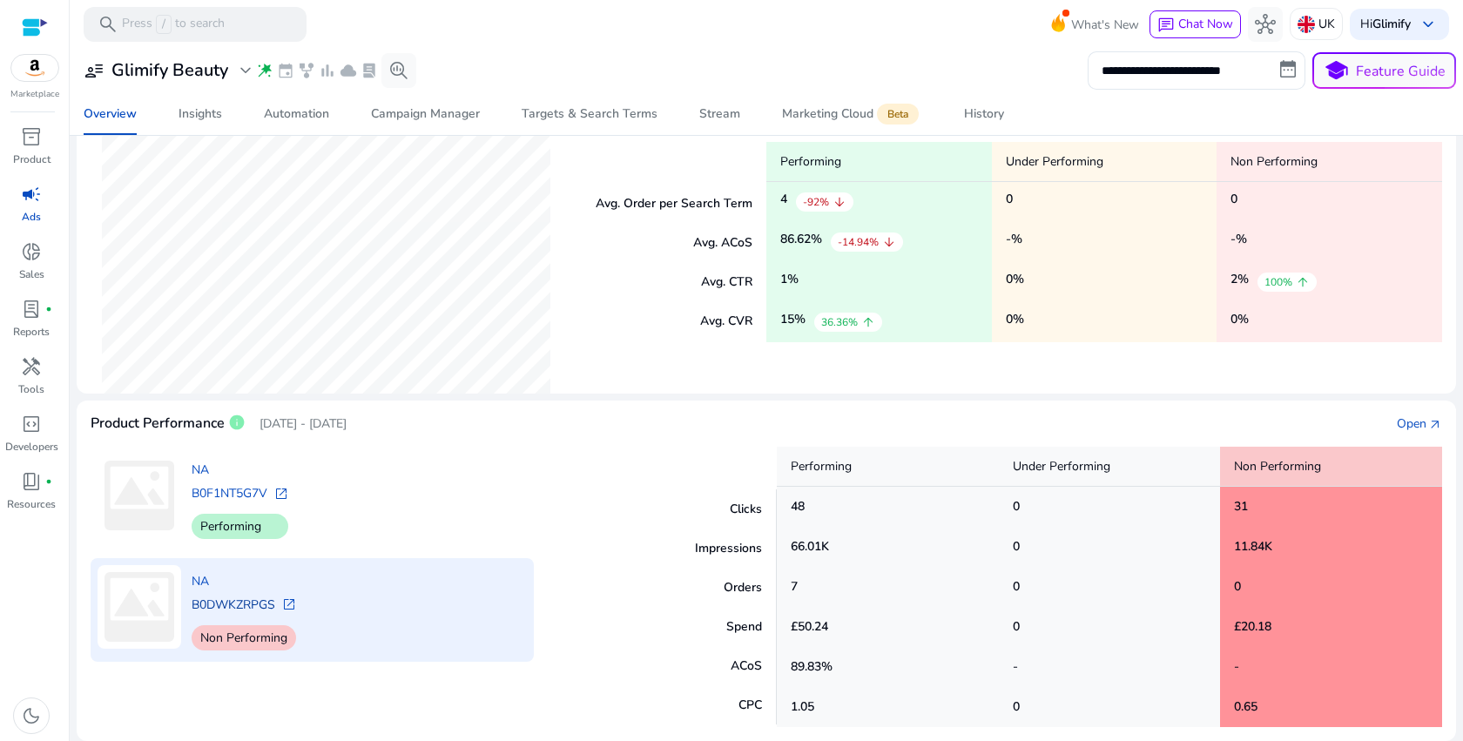
click at [253, 602] on link "B0DWKZRPGS" at bounding box center [234, 605] width 84 height 17
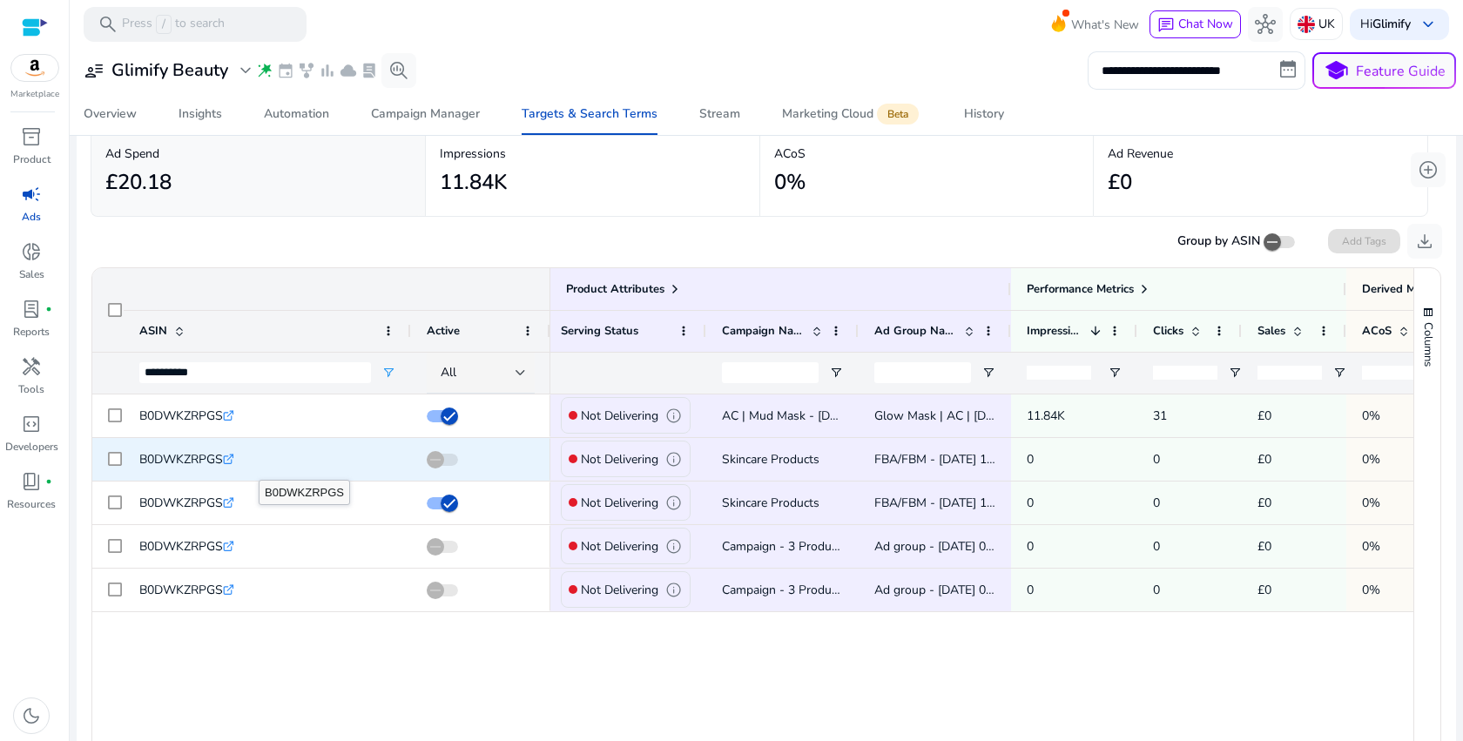
click at [233, 465] on icon ".st0{fill:#2c8af8}" at bounding box center [228, 459] width 11 height 11
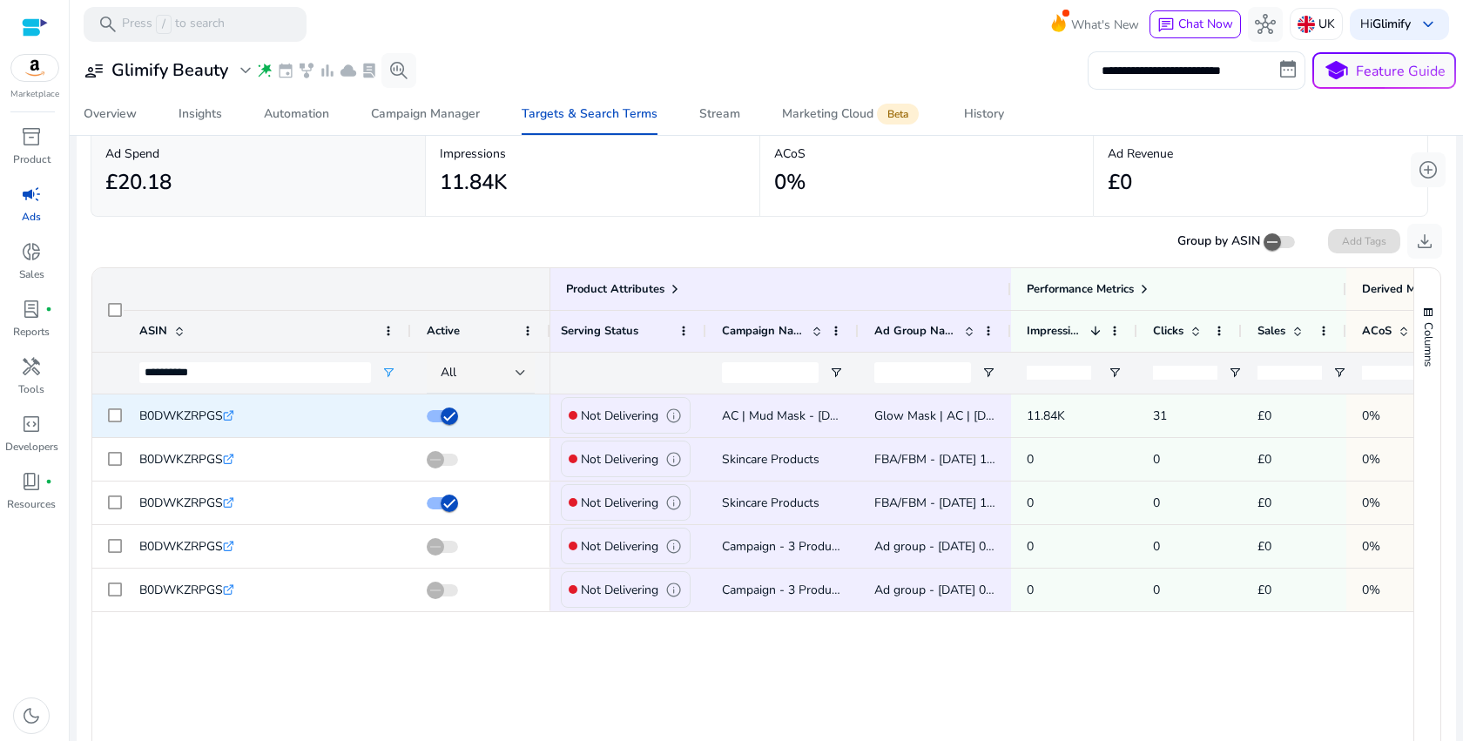
click at [658, 415] on p "Not Delivering" at bounding box center [620, 416] width 78 height 36
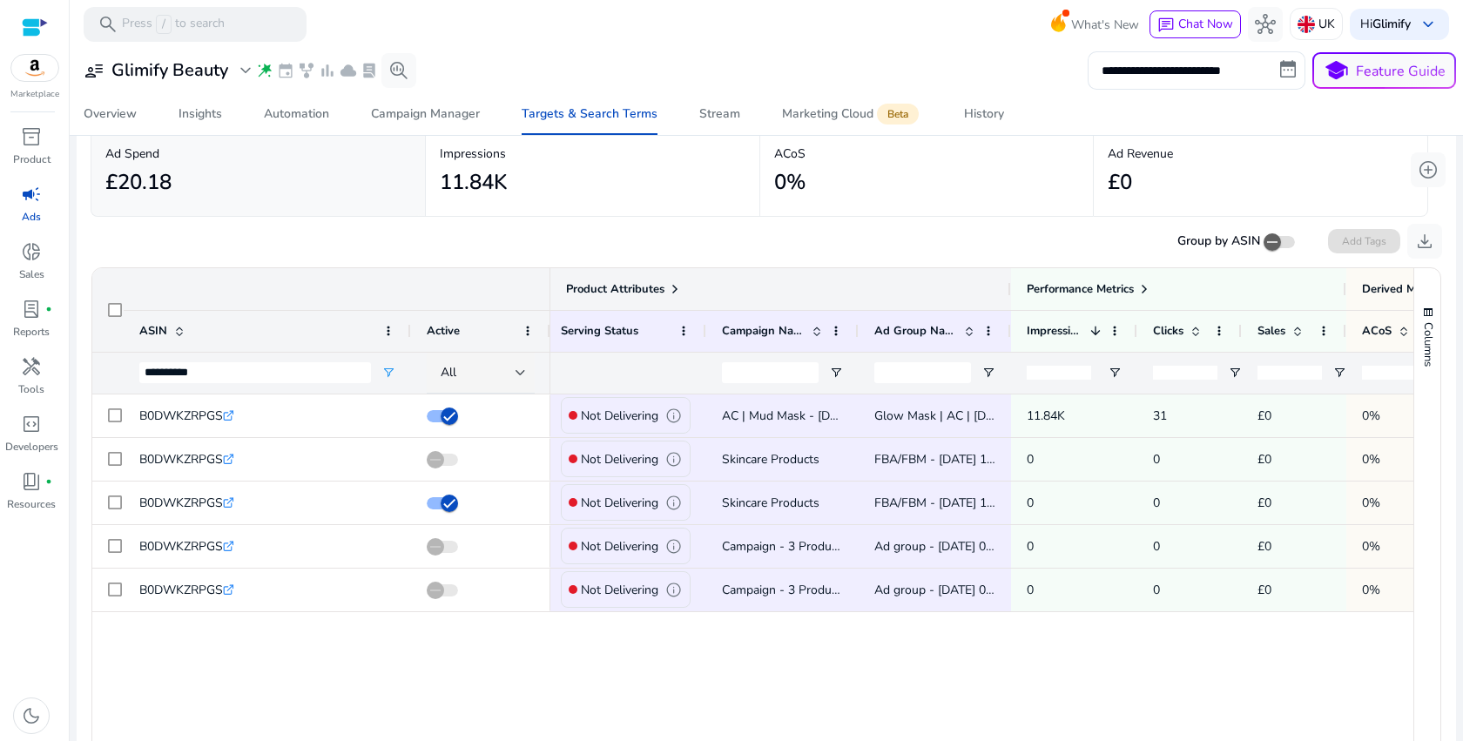
click at [623, 287] on span "Product Attributes" at bounding box center [615, 289] width 98 height 16
click at [1095, 280] on div "Performance Metrics" at bounding box center [1089, 289] width 125 height 24
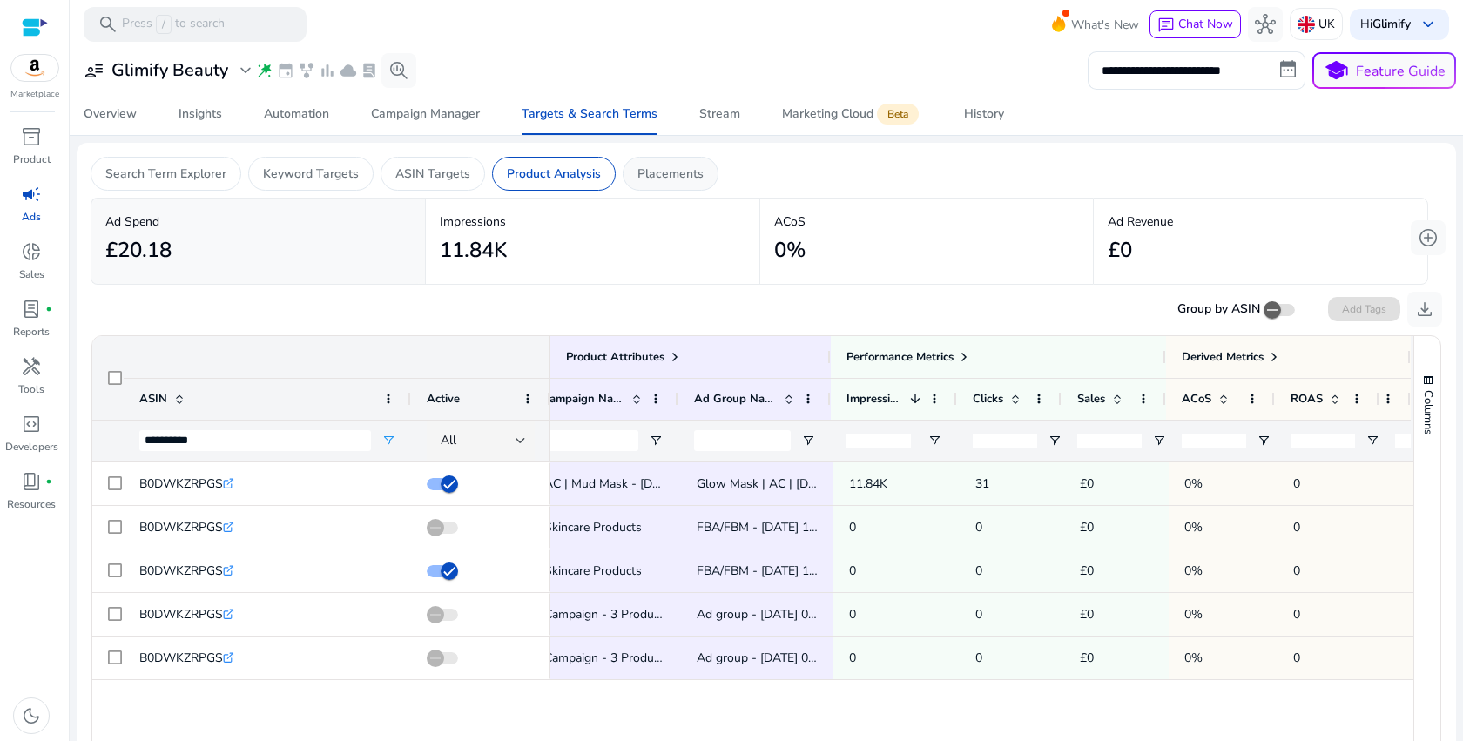
click at [667, 183] on div "Placements" at bounding box center [671, 174] width 96 height 34
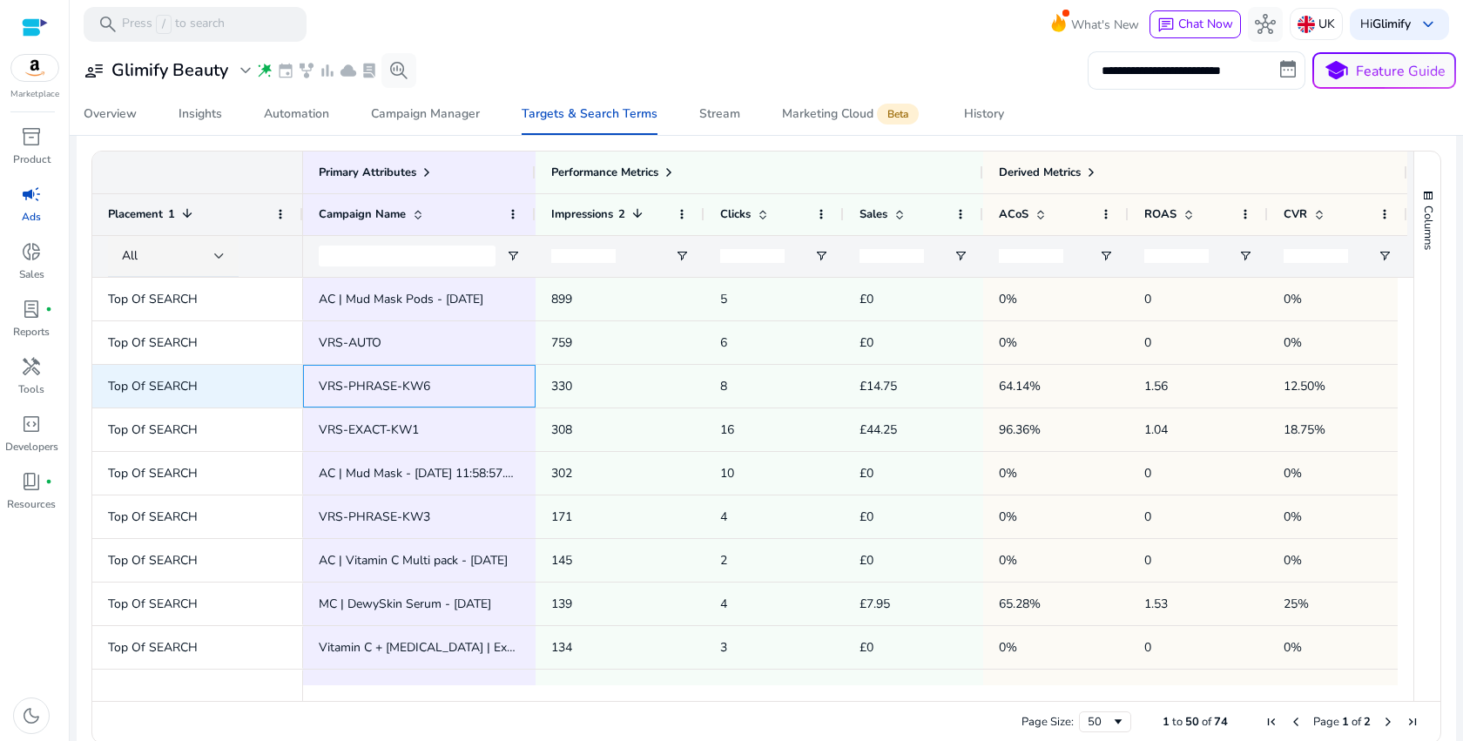
click at [374, 382] on span "VRS-PHRASE-KW6" at bounding box center [374, 386] width 111 height 17
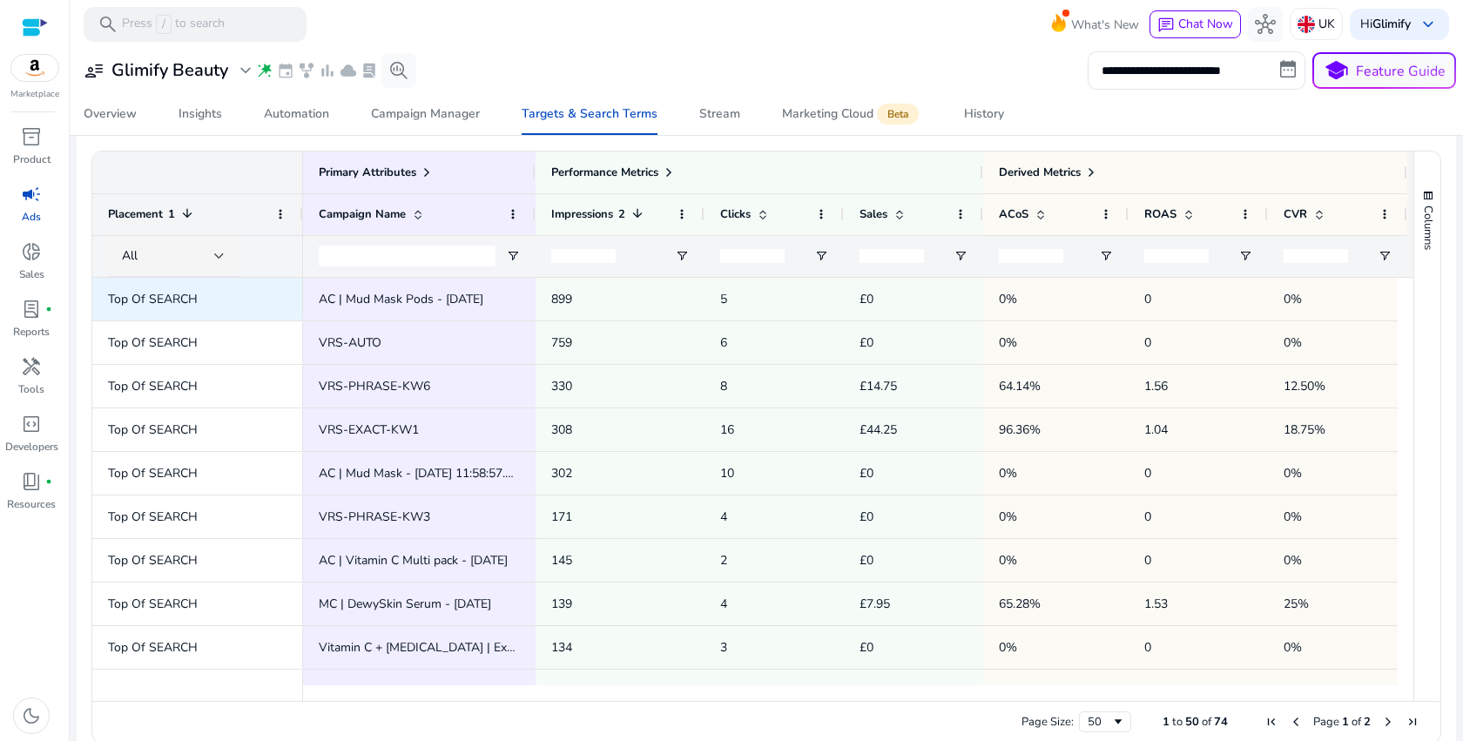
click at [181, 297] on span "Top Of SEARCH" at bounding box center [153, 299] width 90 height 17
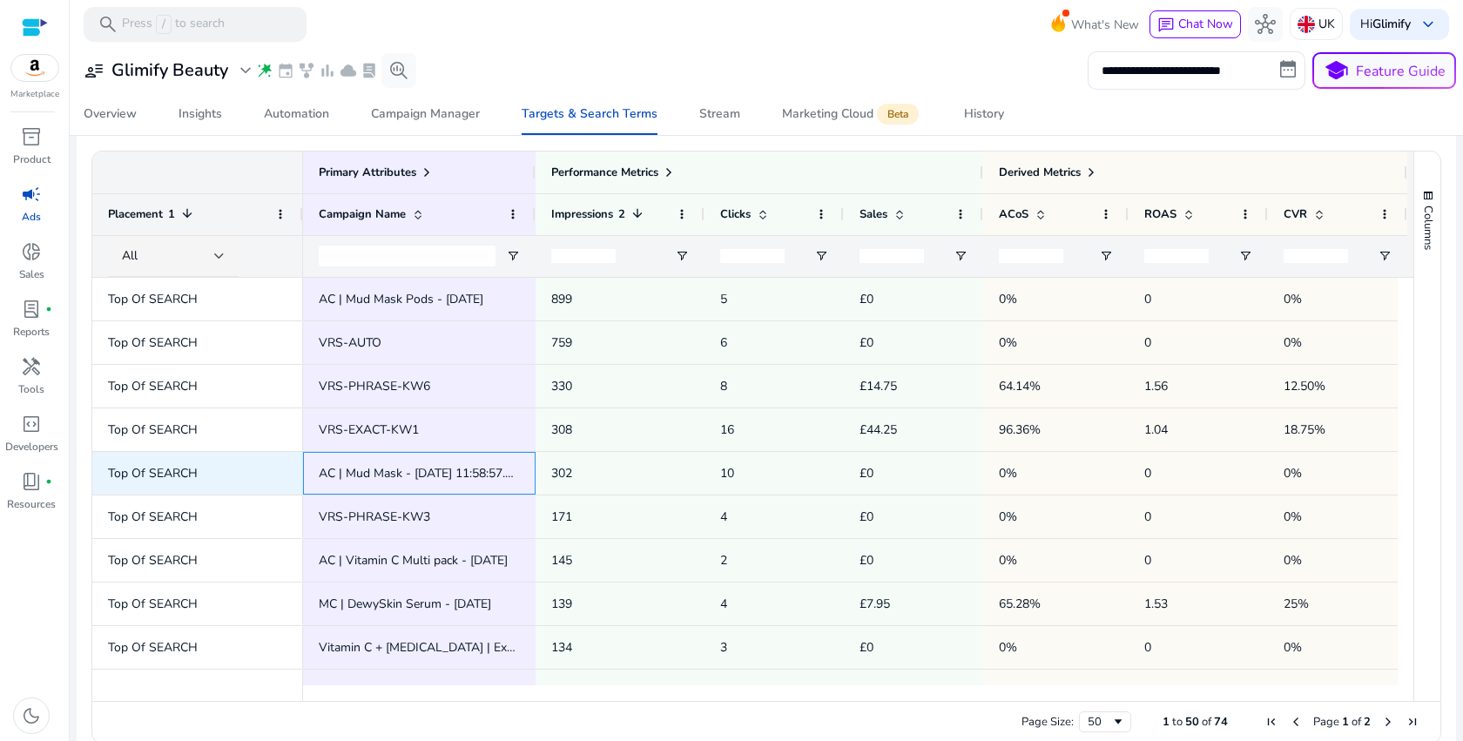
click at [433, 479] on span "AC | Mud Mask - [DATE] 11:58:57.584" at bounding box center [422, 473] width 207 height 17
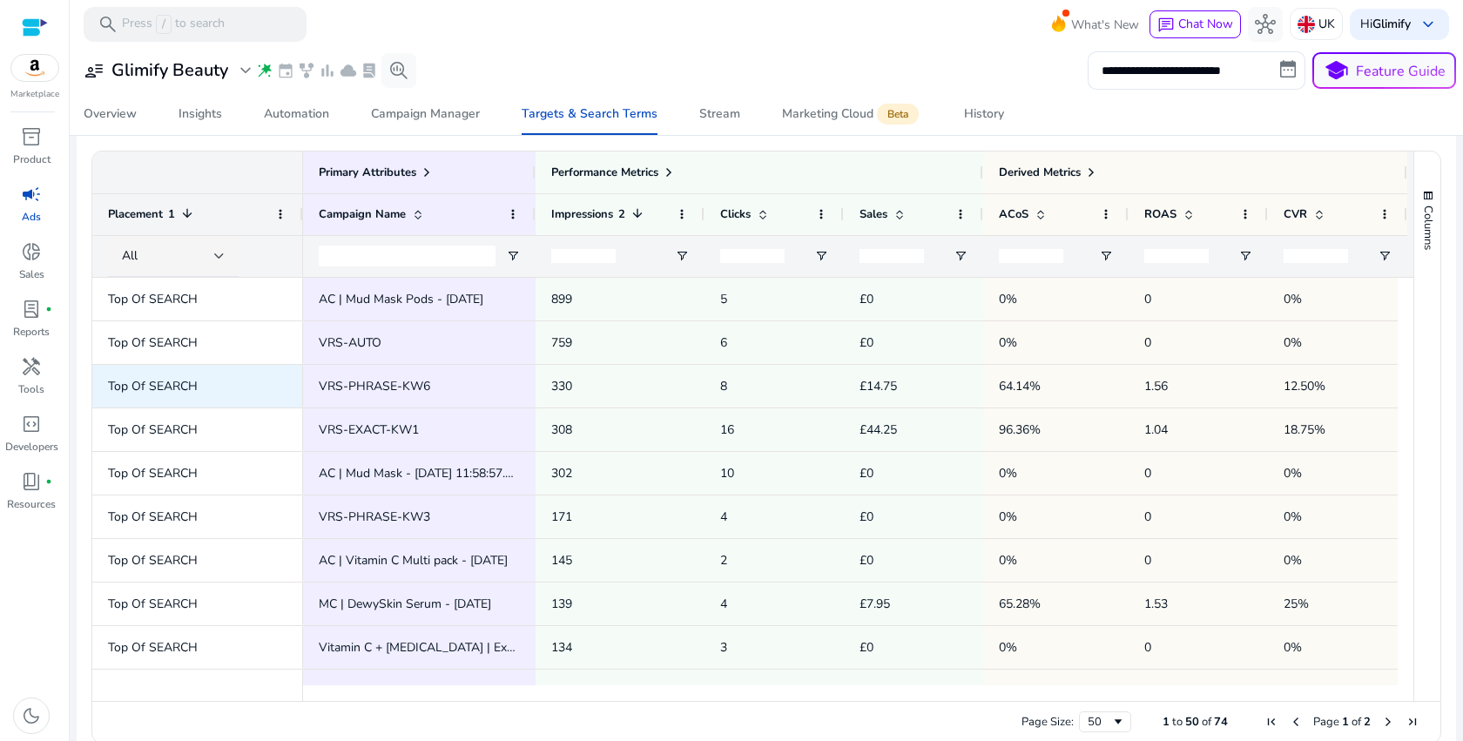
click at [886, 382] on p "£14.75" at bounding box center [914, 386] width 108 height 36
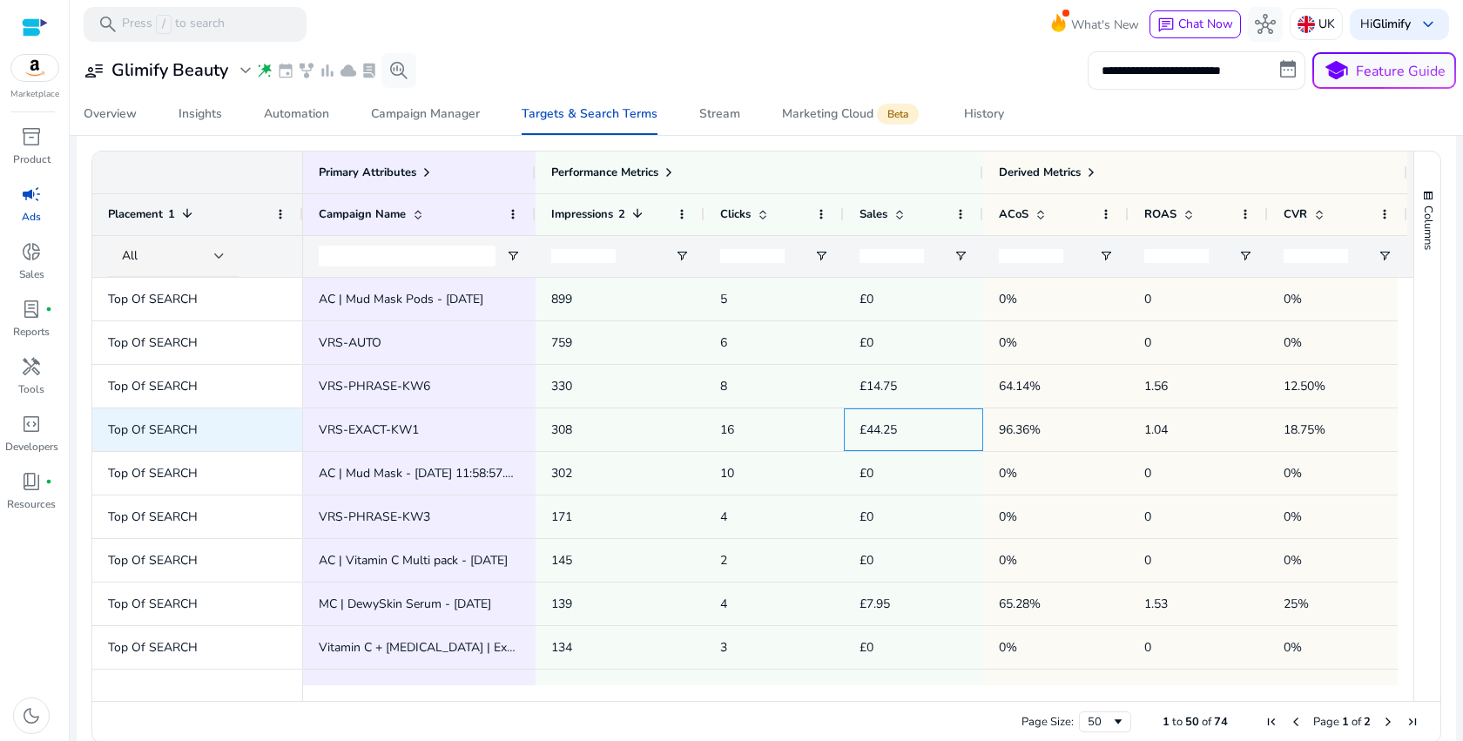
click at [879, 437] on p "£44.25" at bounding box center [914, 430] width 108 height 36
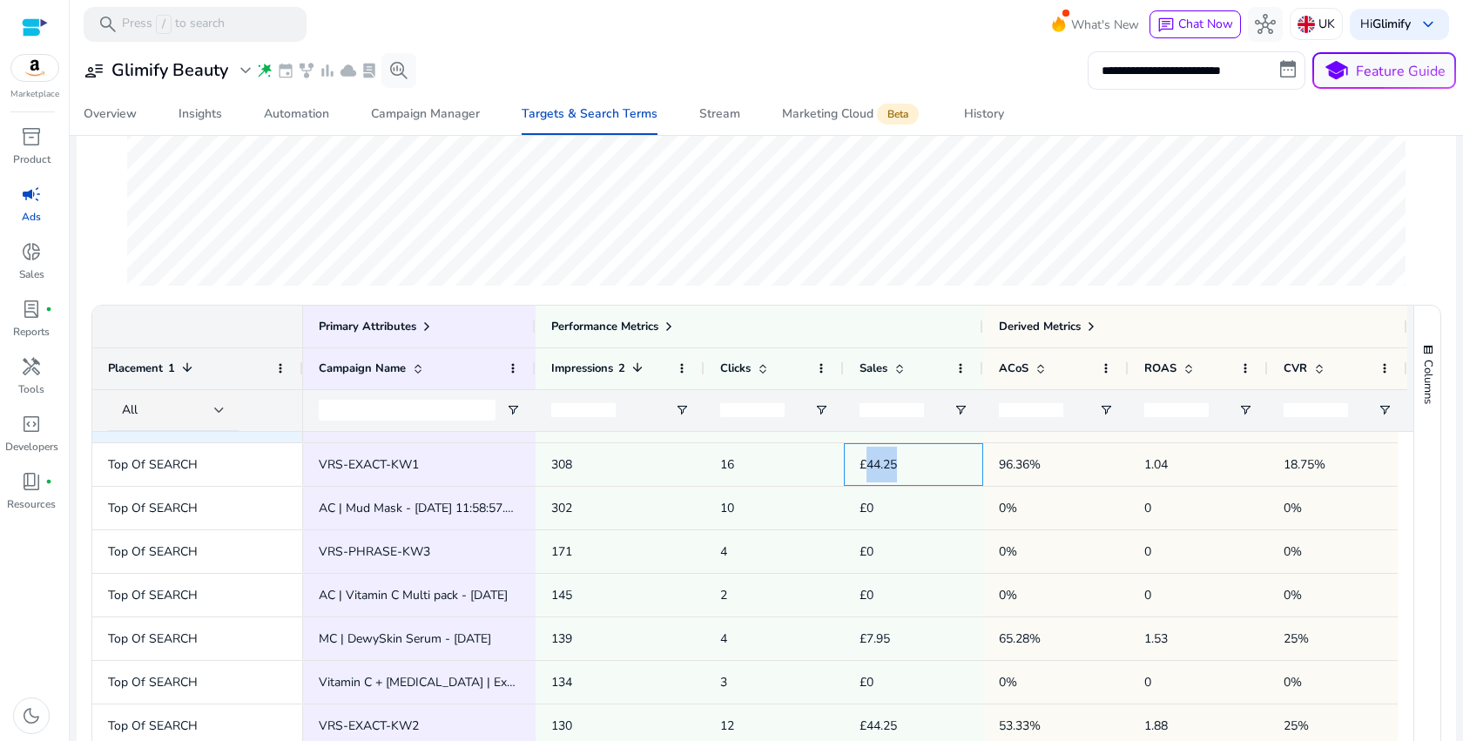
scroll to position [122, 0]
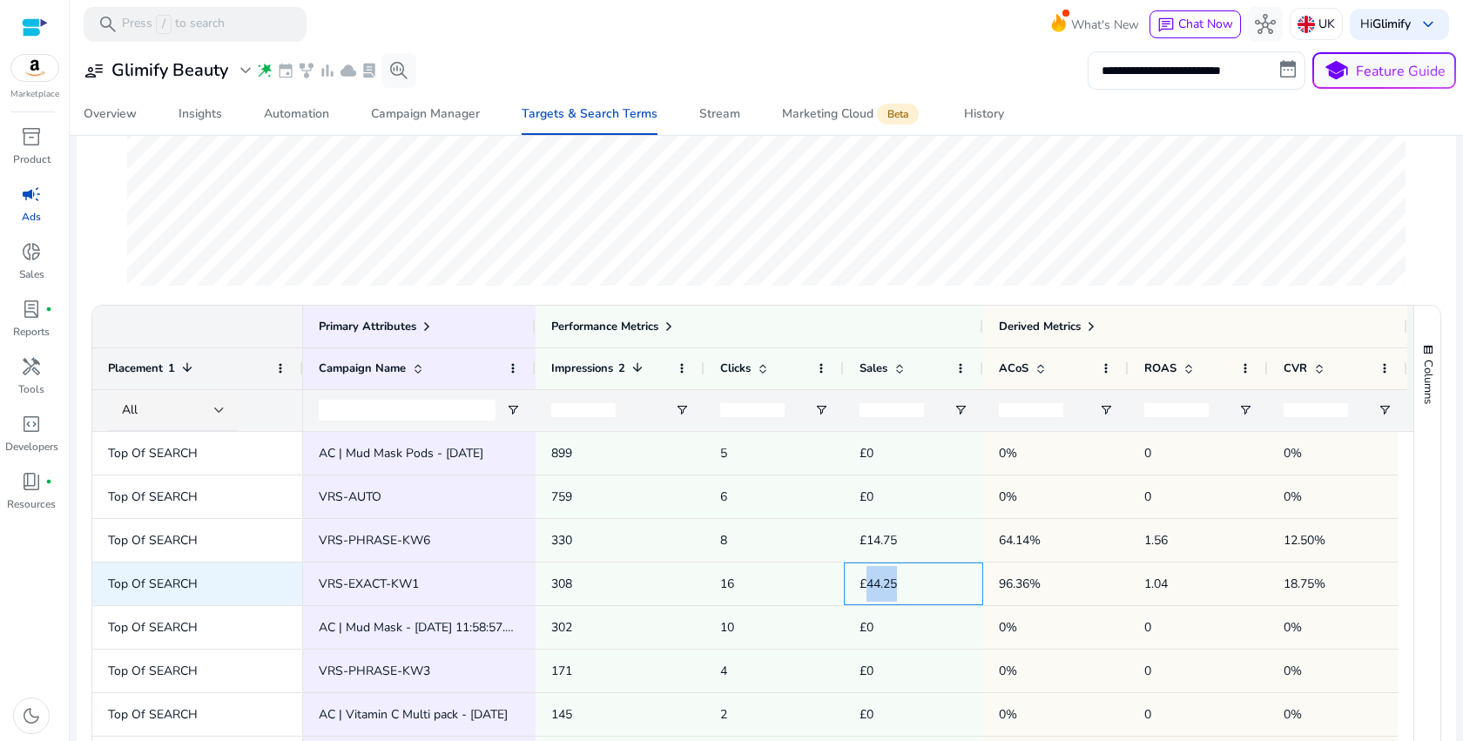
click at [895, 578] on p "£44.25" at bounding box center [914, 584] width 108 height 36
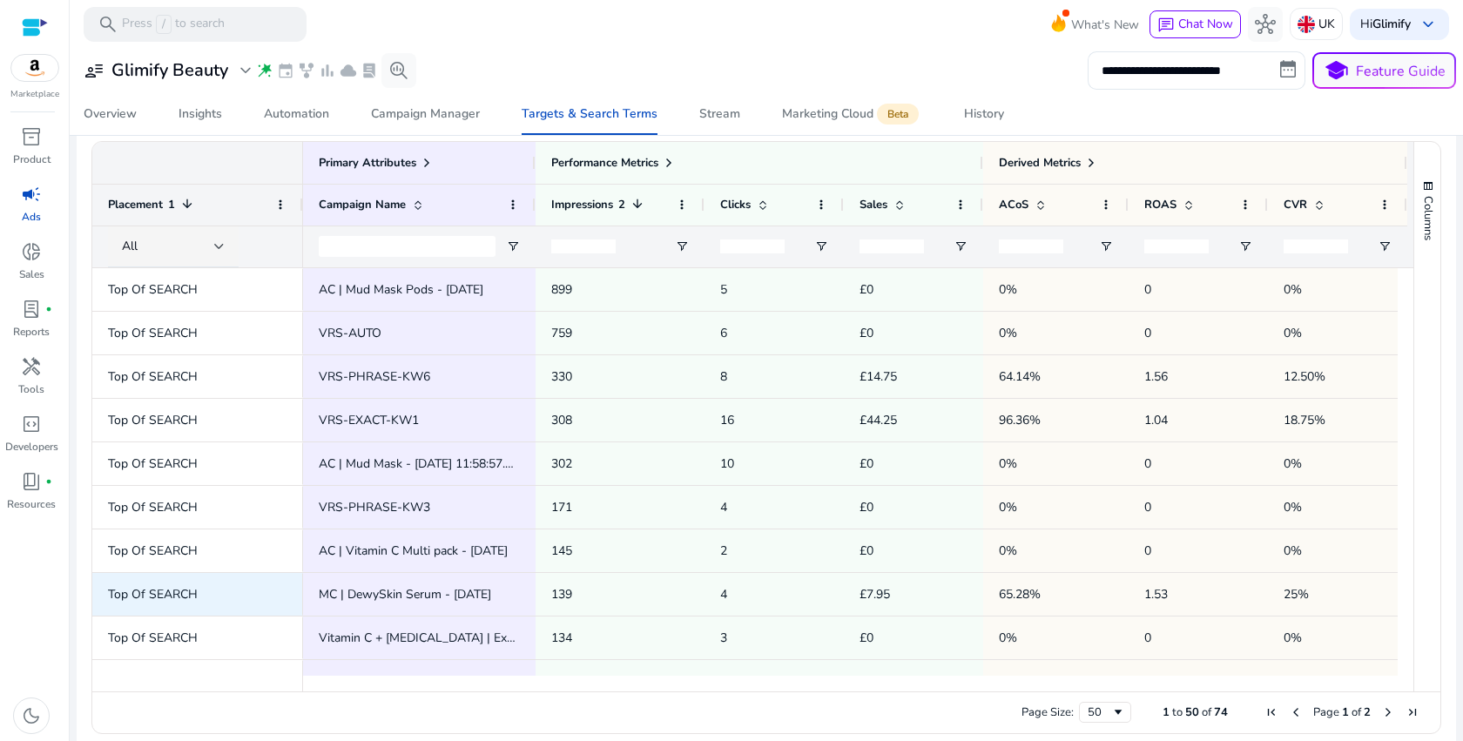
click at [1031, 593] on p "65.28%" at bounding box center [1056, 595] width 114 height 36
click at [894, 585] on p "£7.95" at bounding box center [914, 595] width 108 height 36
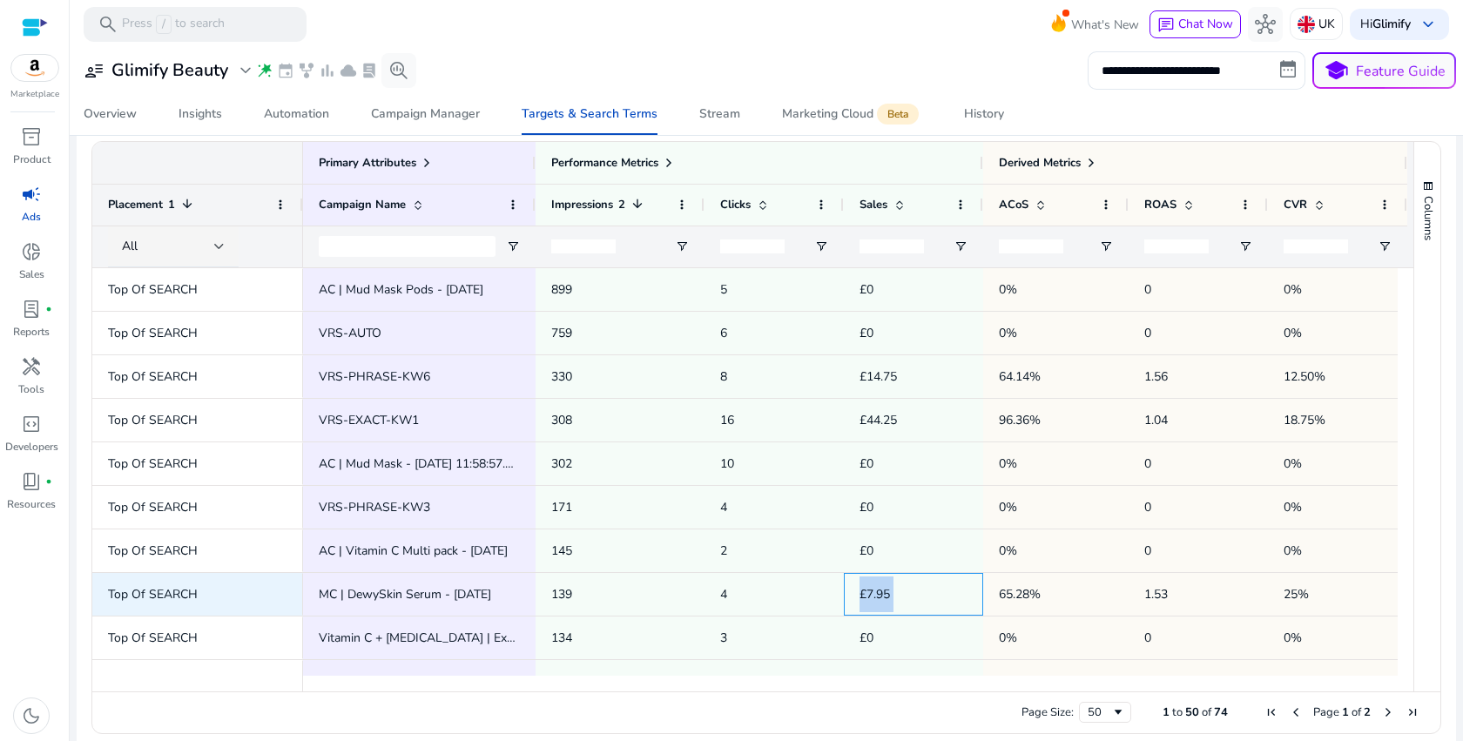
click at [894, 585] on p "£7.95" at bounding box center [914, 595] width 108 height 36
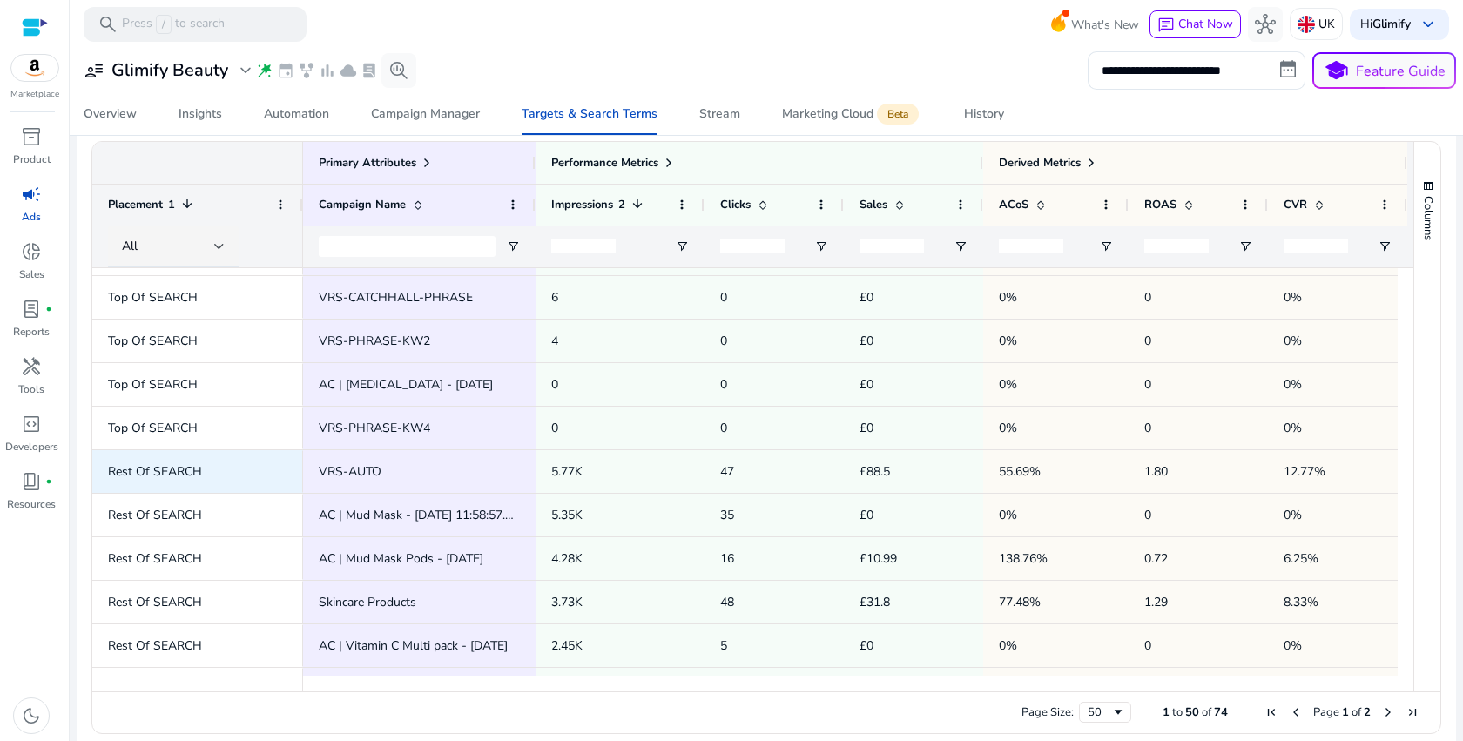
click at [879, 472] on p "£88.5" at bounding box center [914, 472] width 108 height 36
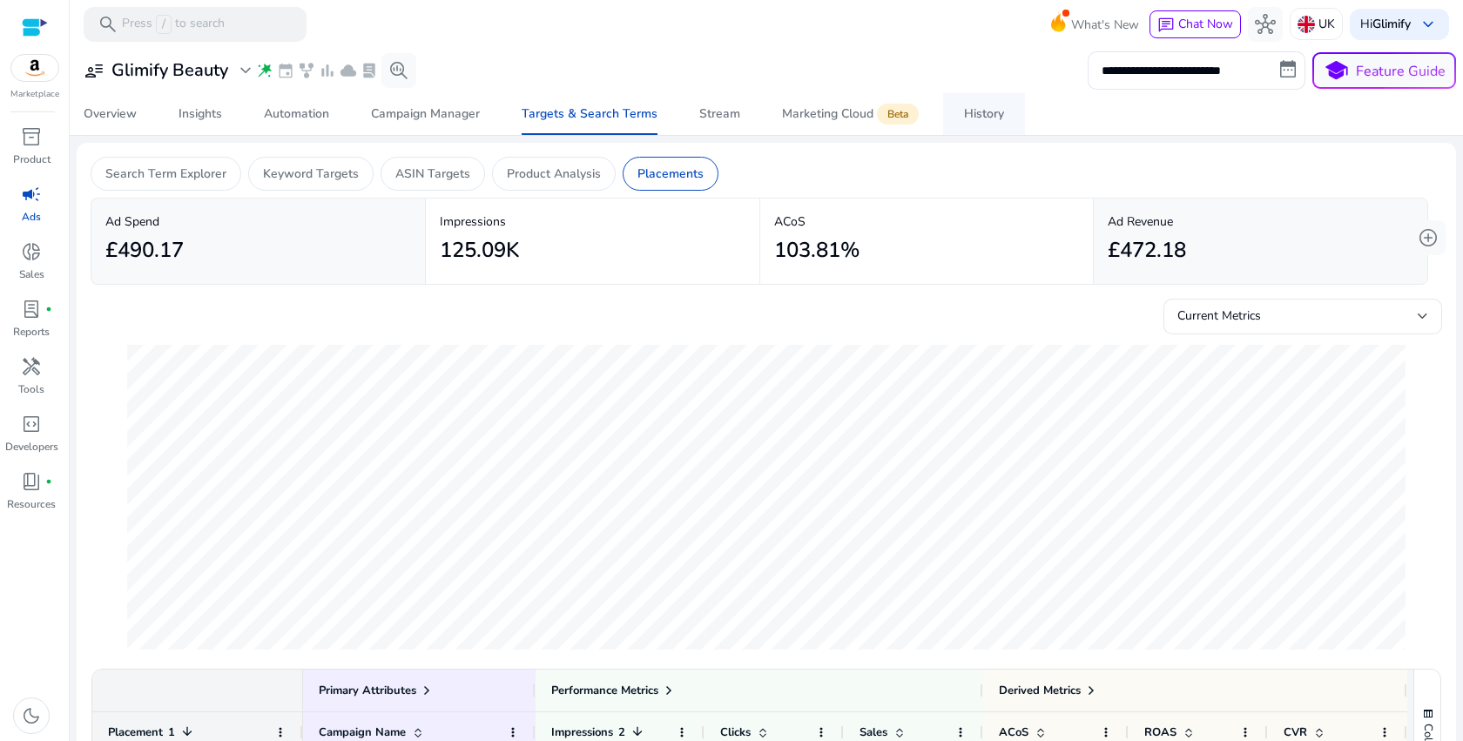
click at [1006, 125] on link "History" at bounding box center [984, 114] width 82 height 42
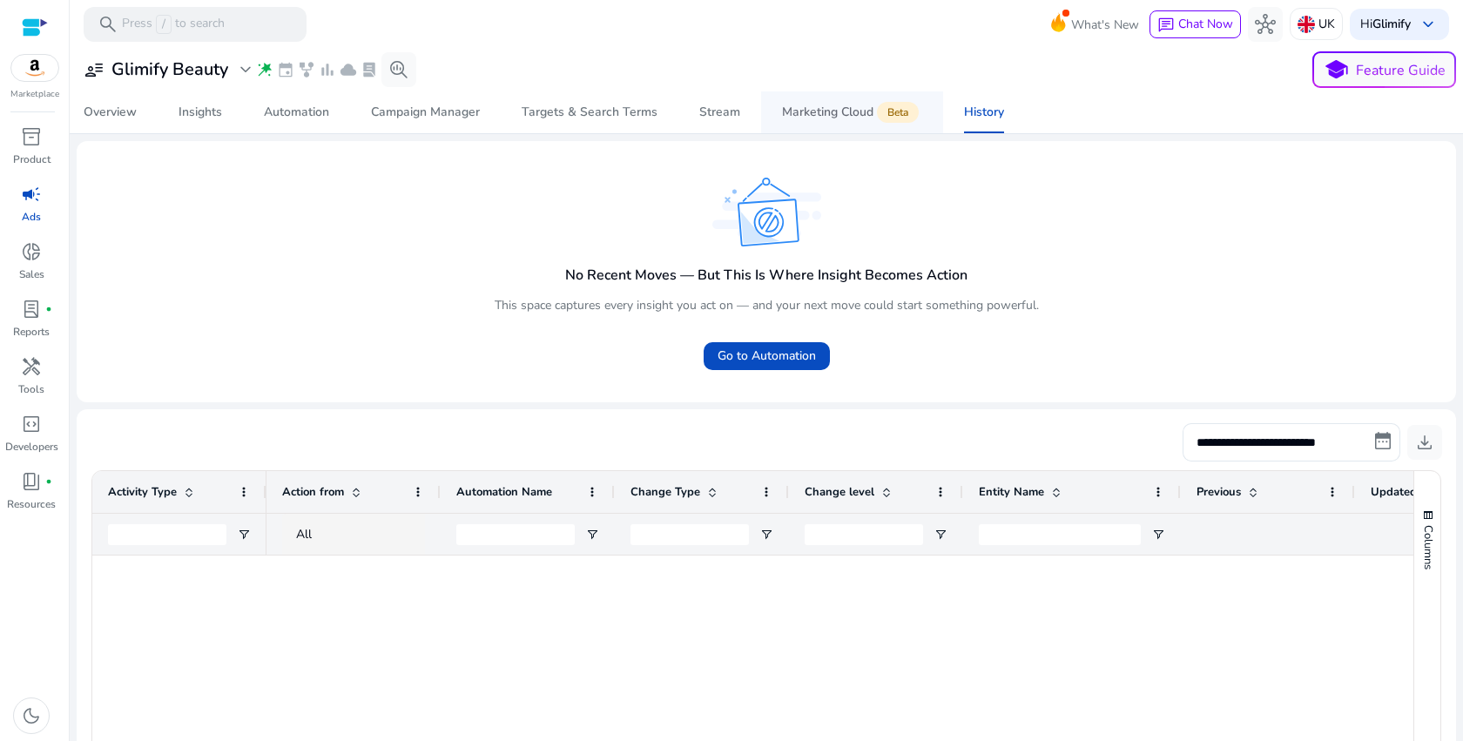
click at [861, 112] on div "Marketing Cloud Beta" at bounding box center [852, 112] width 140 height 14
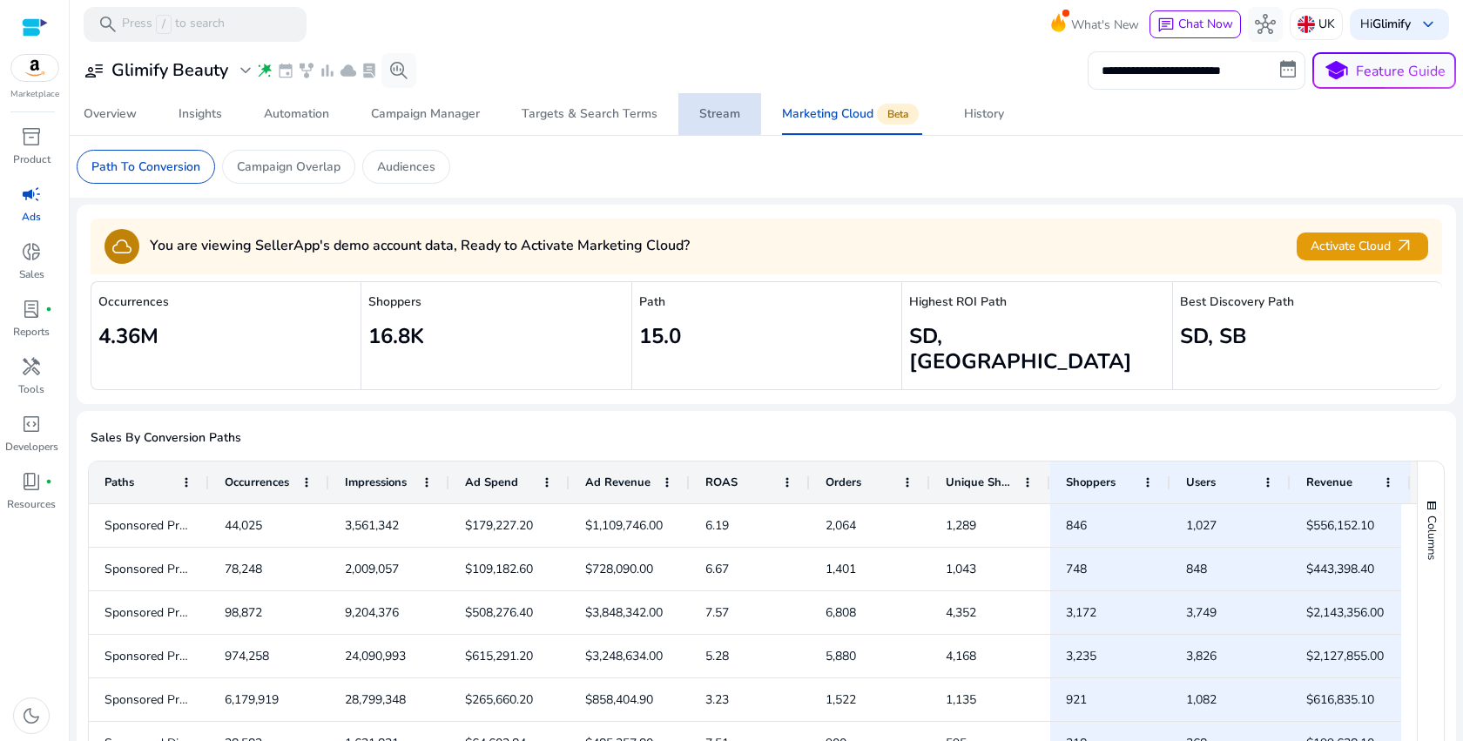
click at [706, 111] on div "Stream" at bounding box center [719, 114] width 41 height 12
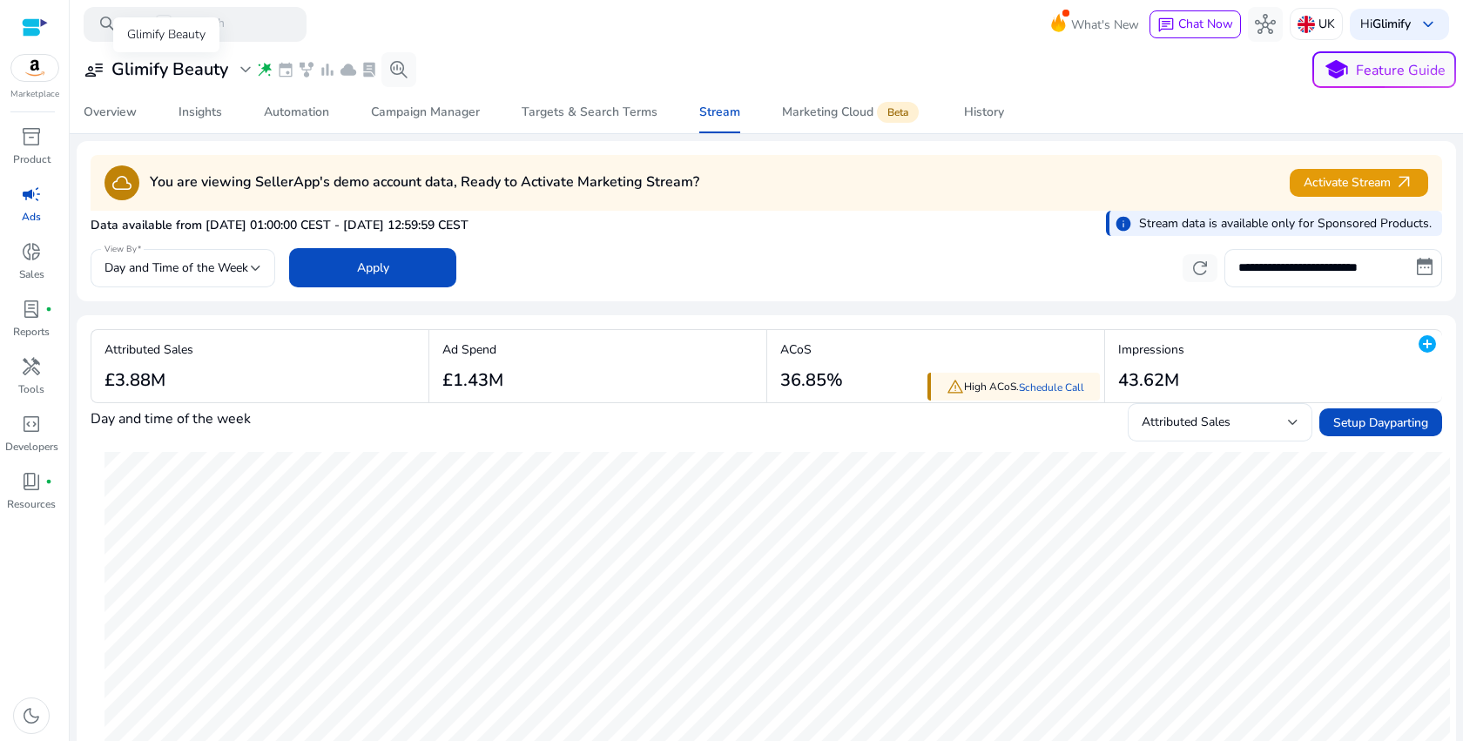
click at [247, 74] on span "expand_more" at bounding box center [245, 69] width 21 height 21
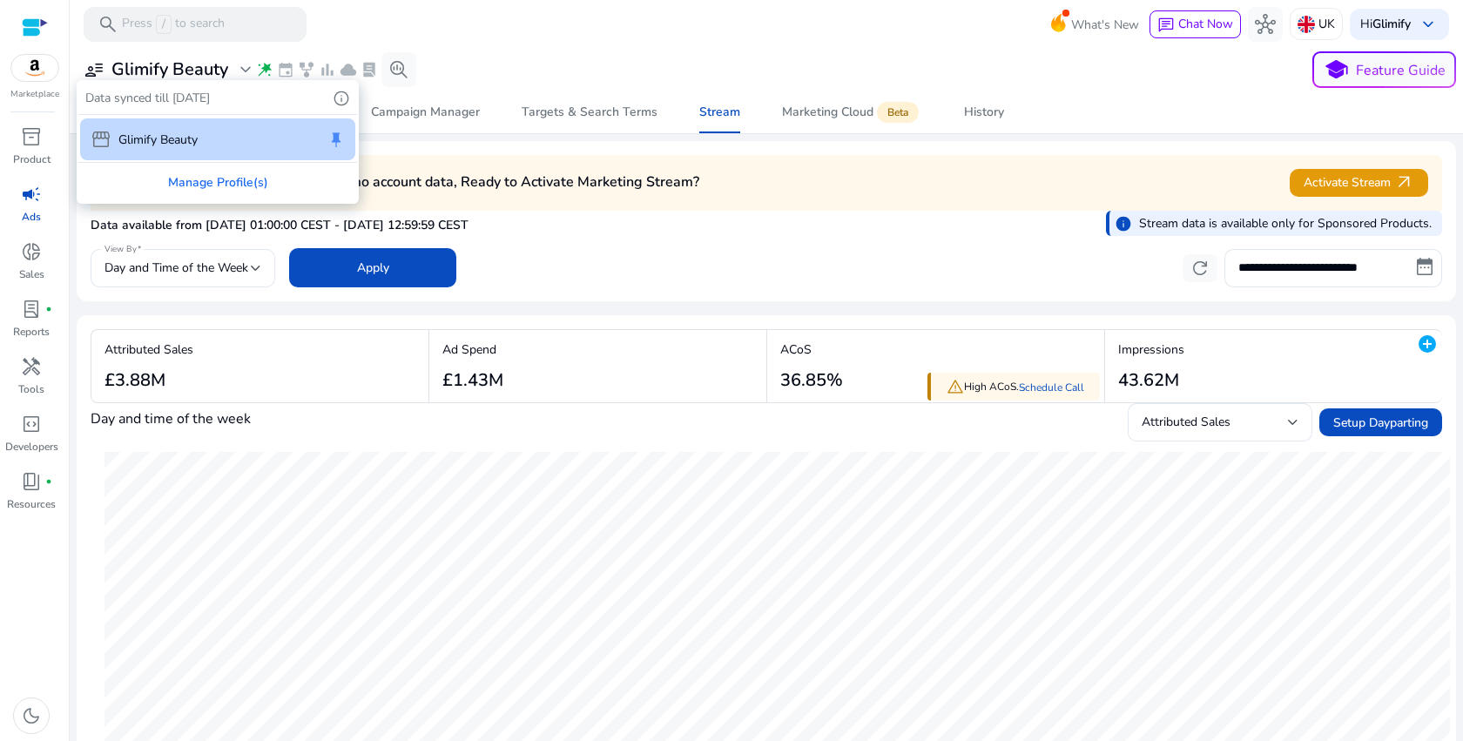
click at [247, 74] on div at bounding box center [731, 370] width 1463 height 741
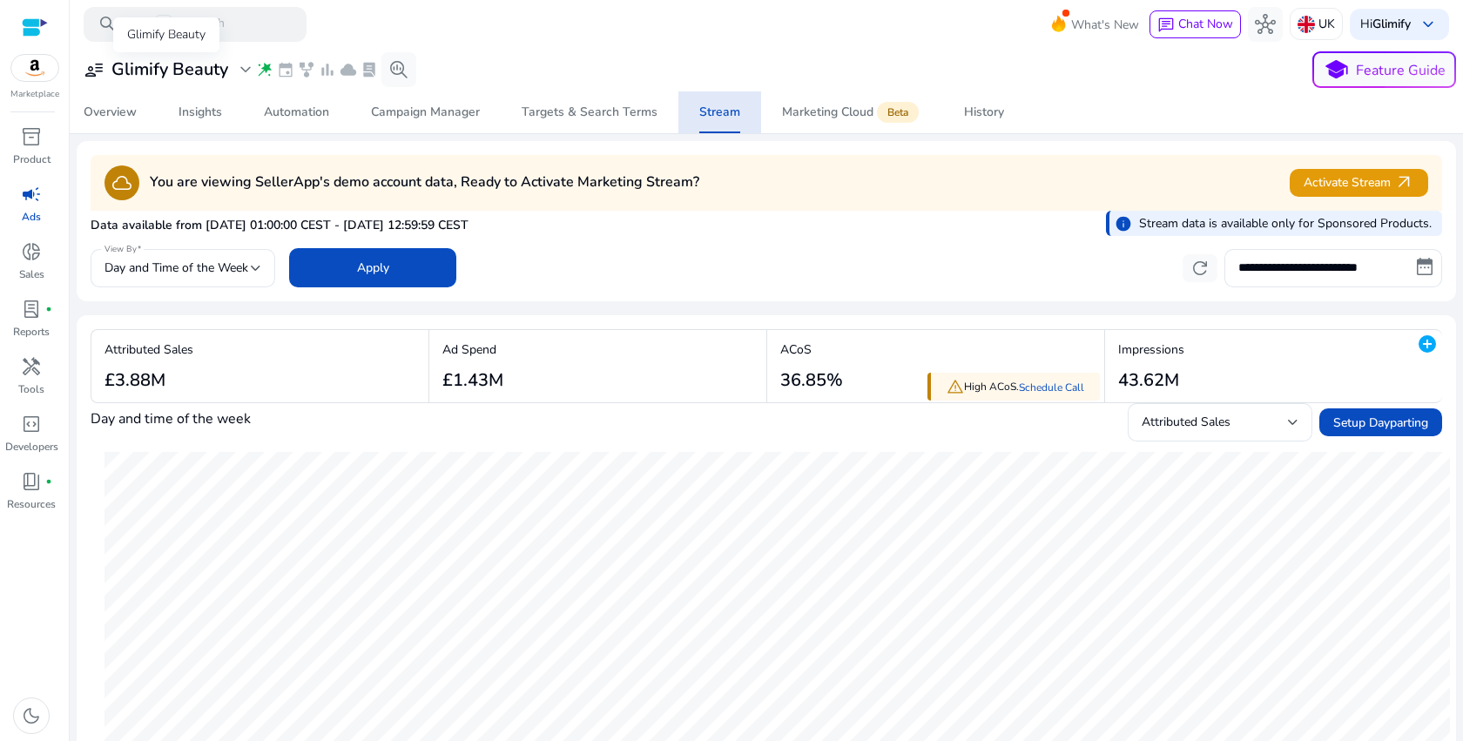
click at [247, 74] on span "expand_more" at bounding box center [245, 69] width 21 height 21
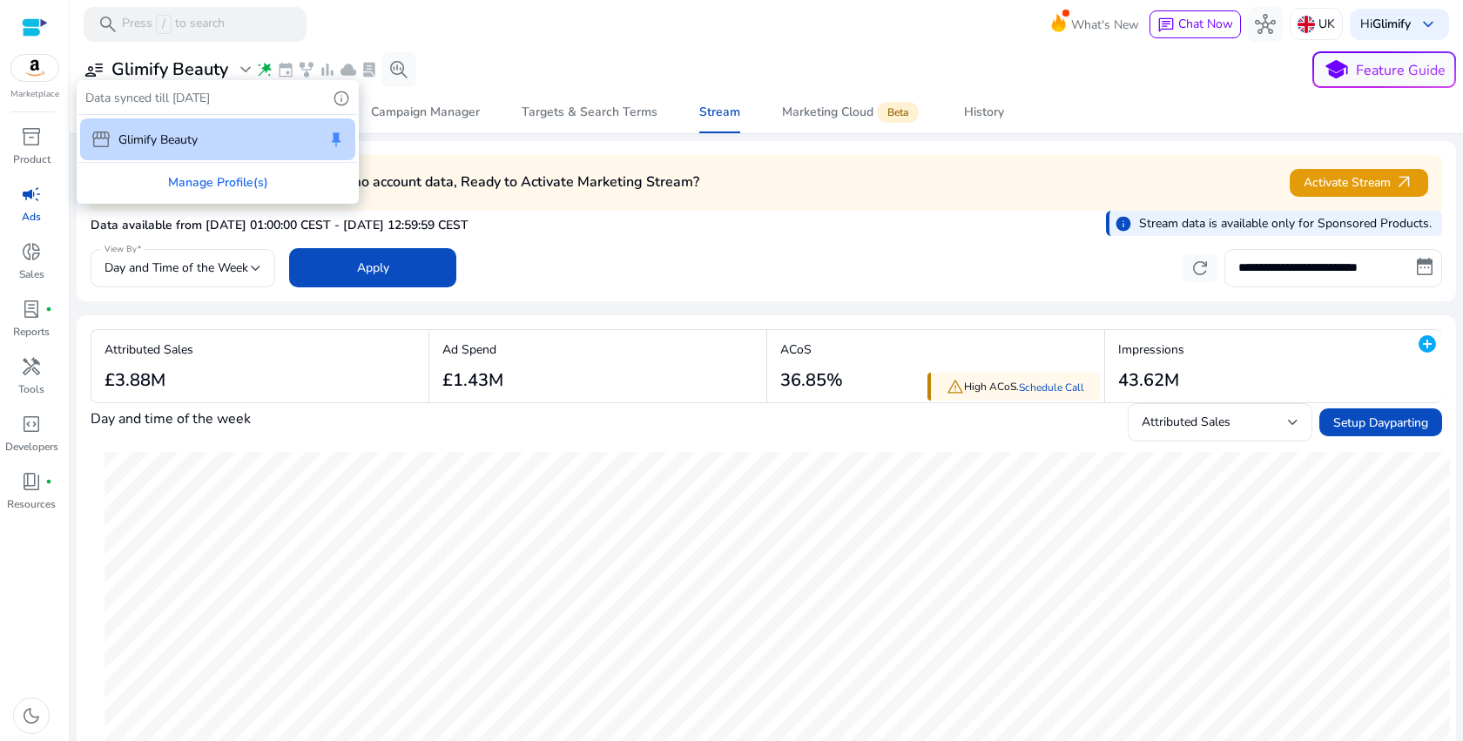
click at [894, 76] on div at bounding box center [731, 370] width 1463 height 741
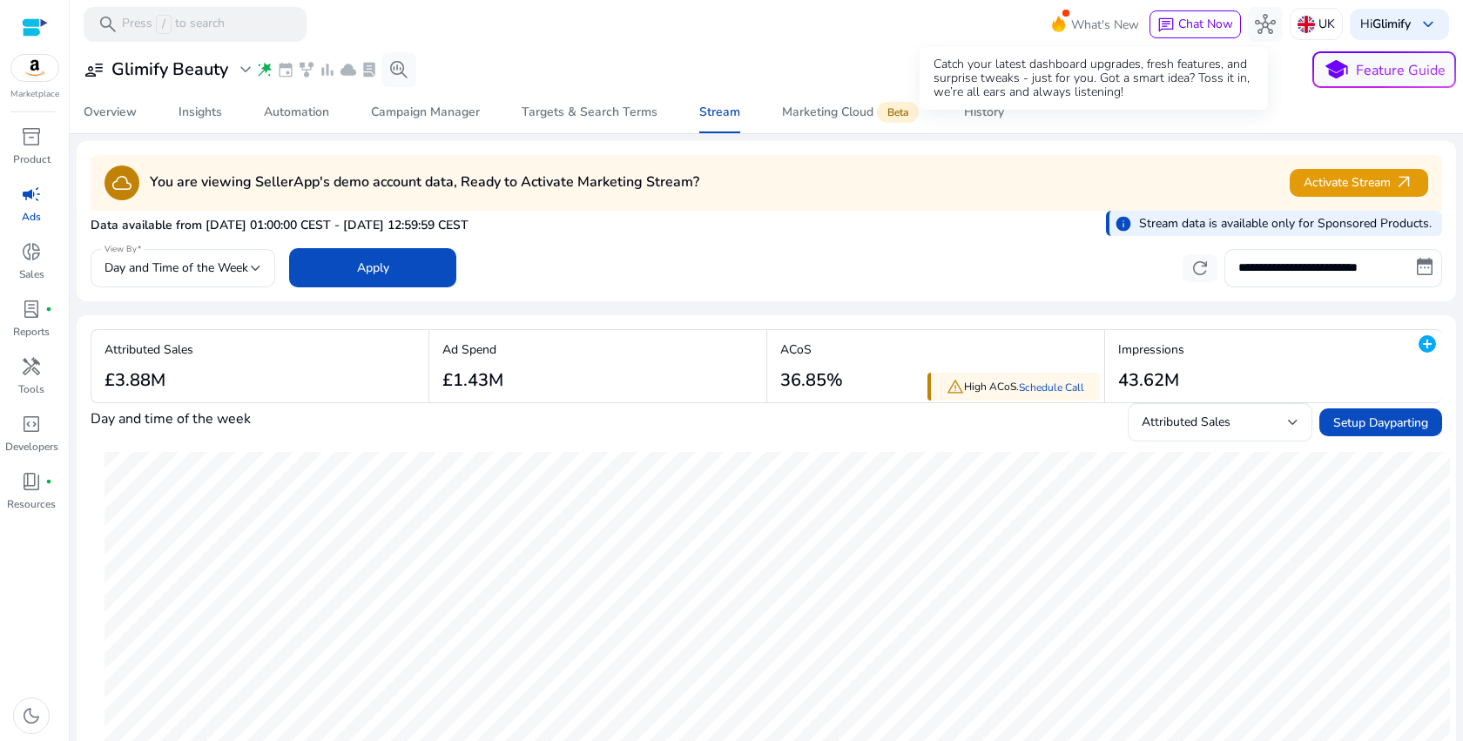
click at [1073, 25] on span "What's New" at bounding box center [1105, 25] width 68 height 30
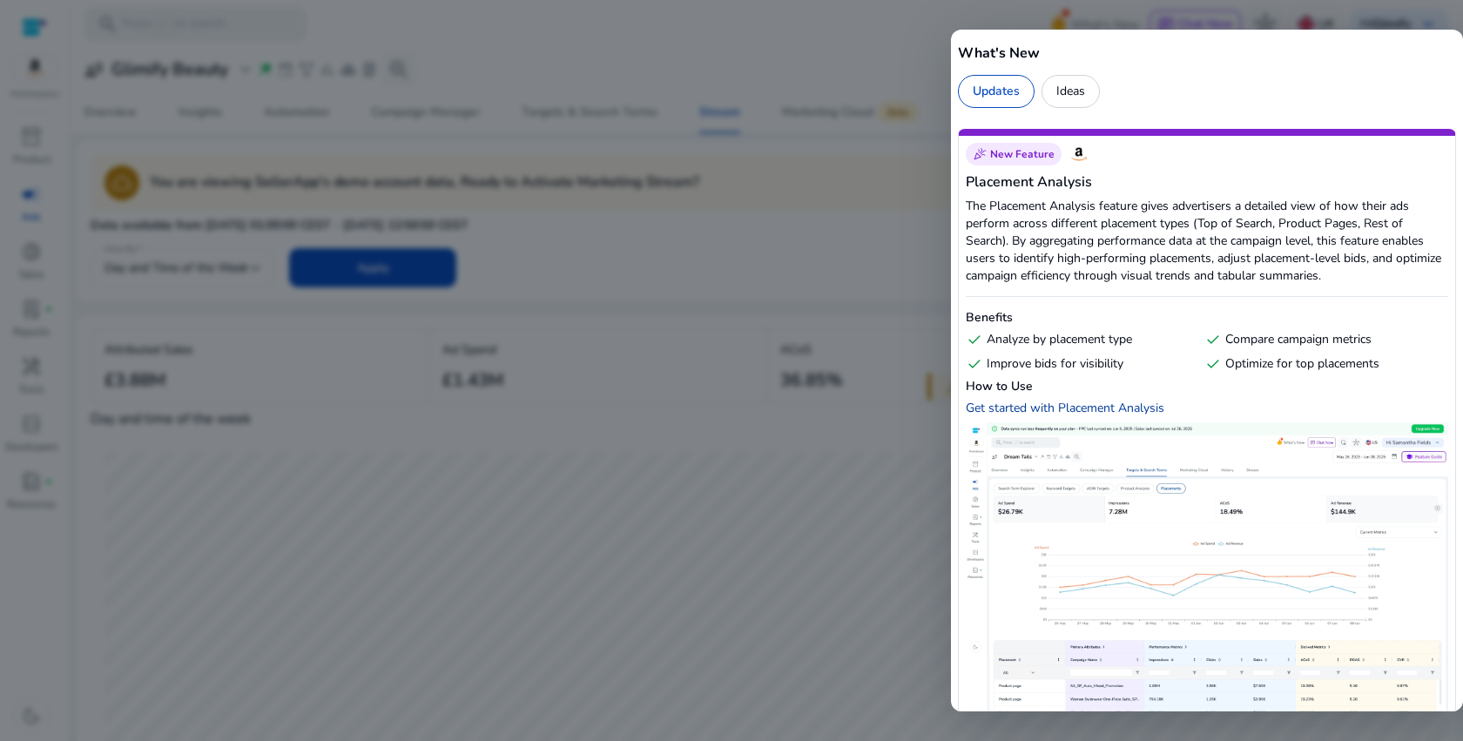
click at [1149, 412] on div "Get started with Placement Analysis" at bounding box center [1065, 408] width 199 height 17
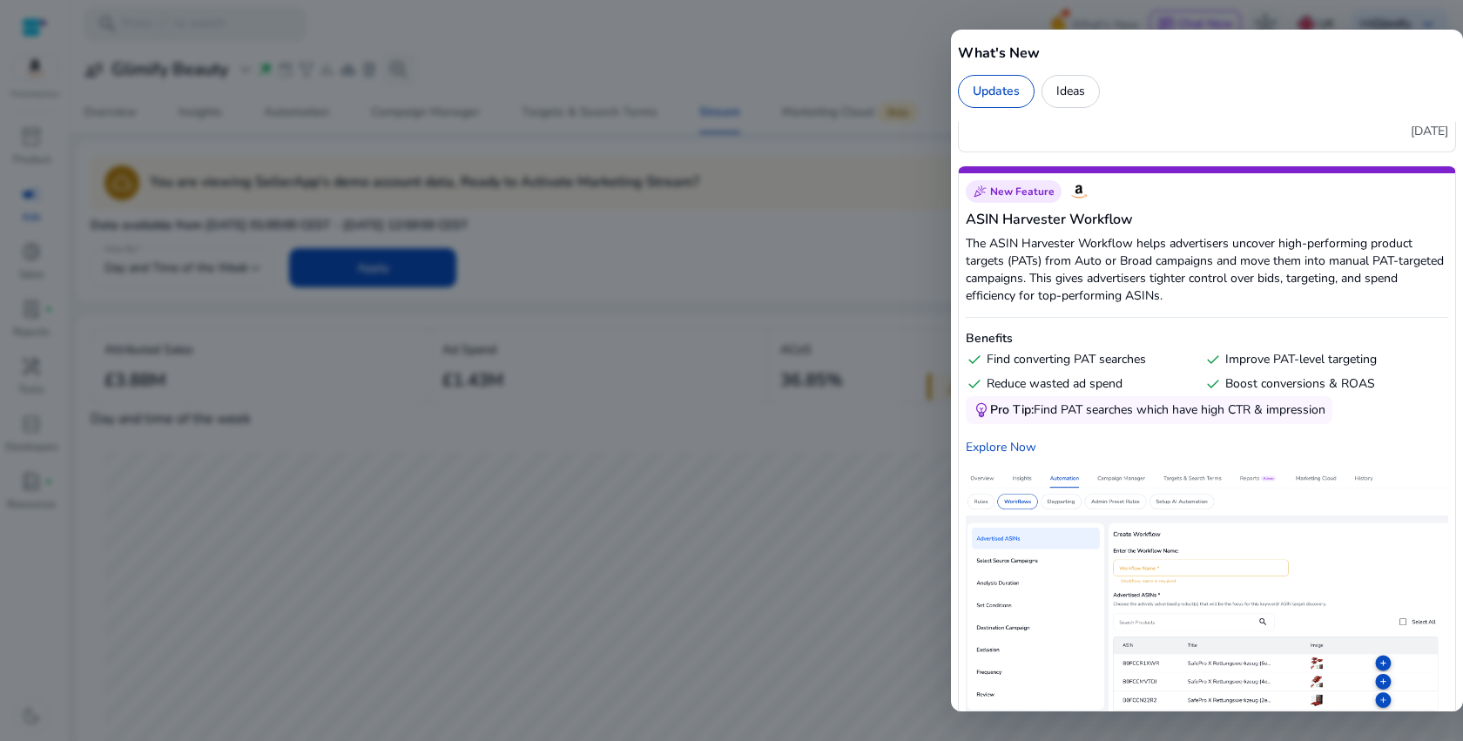
scroll to position [2798, 0]
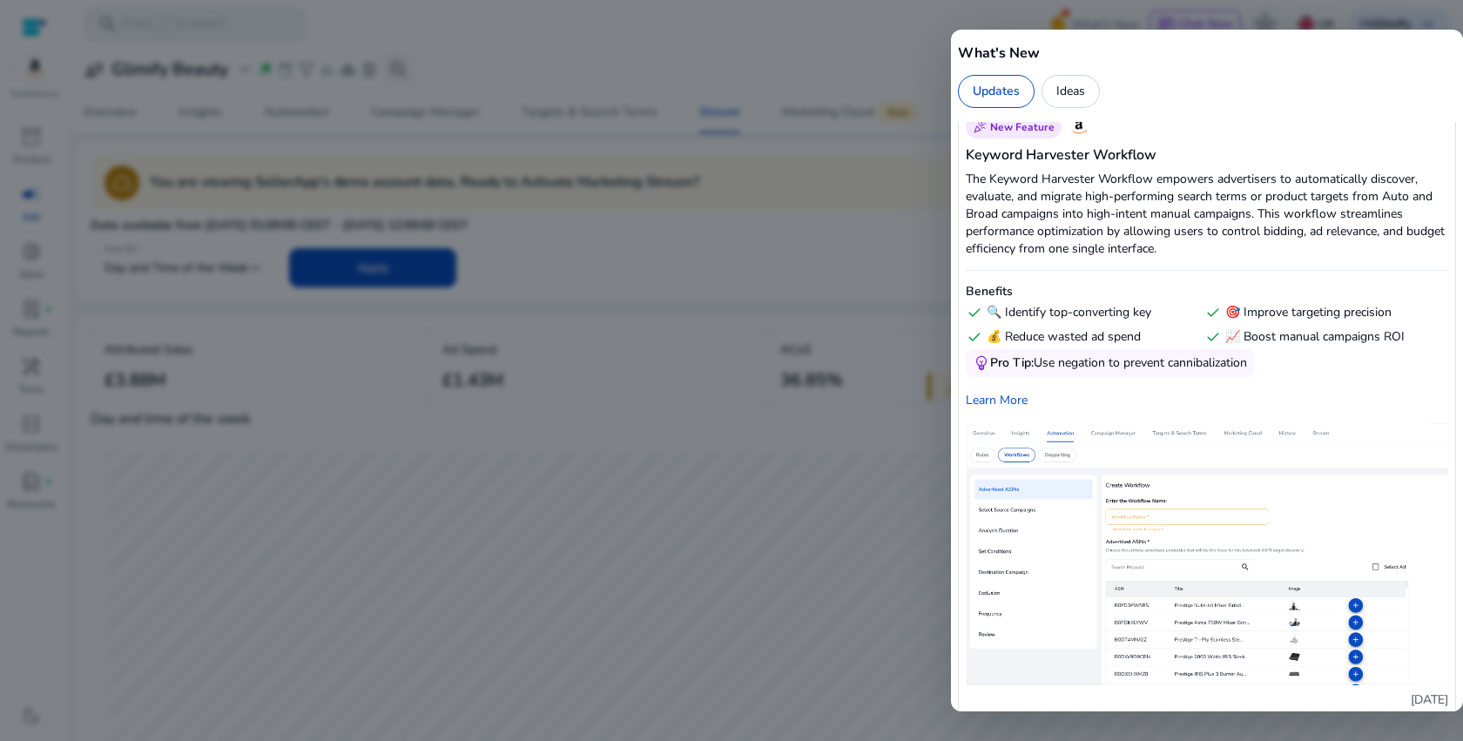
click at [533, 207] on div at bounding box center [731, 370] width 1463 height 741
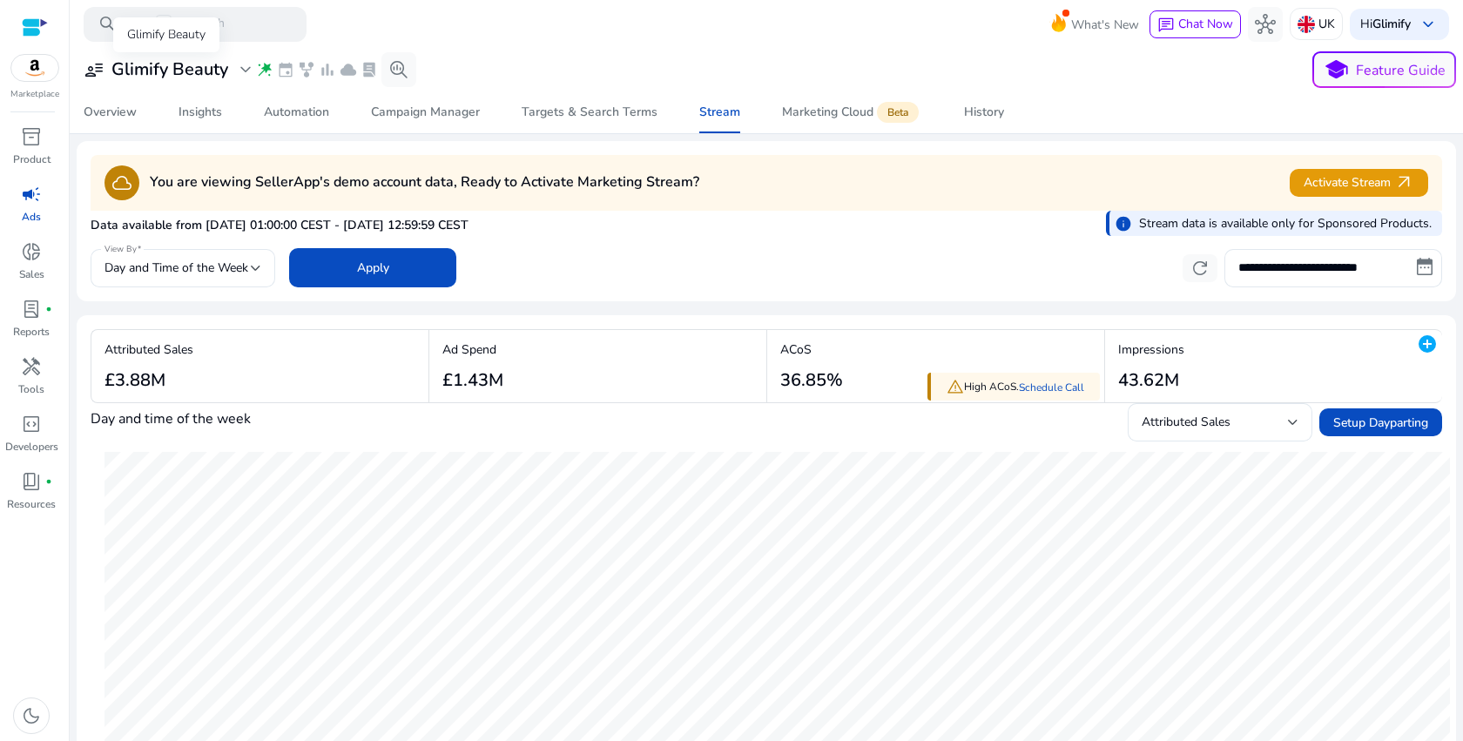
click at [245, 71] on span "expand_more" at bounding box center [245, 69] width 21 height 21
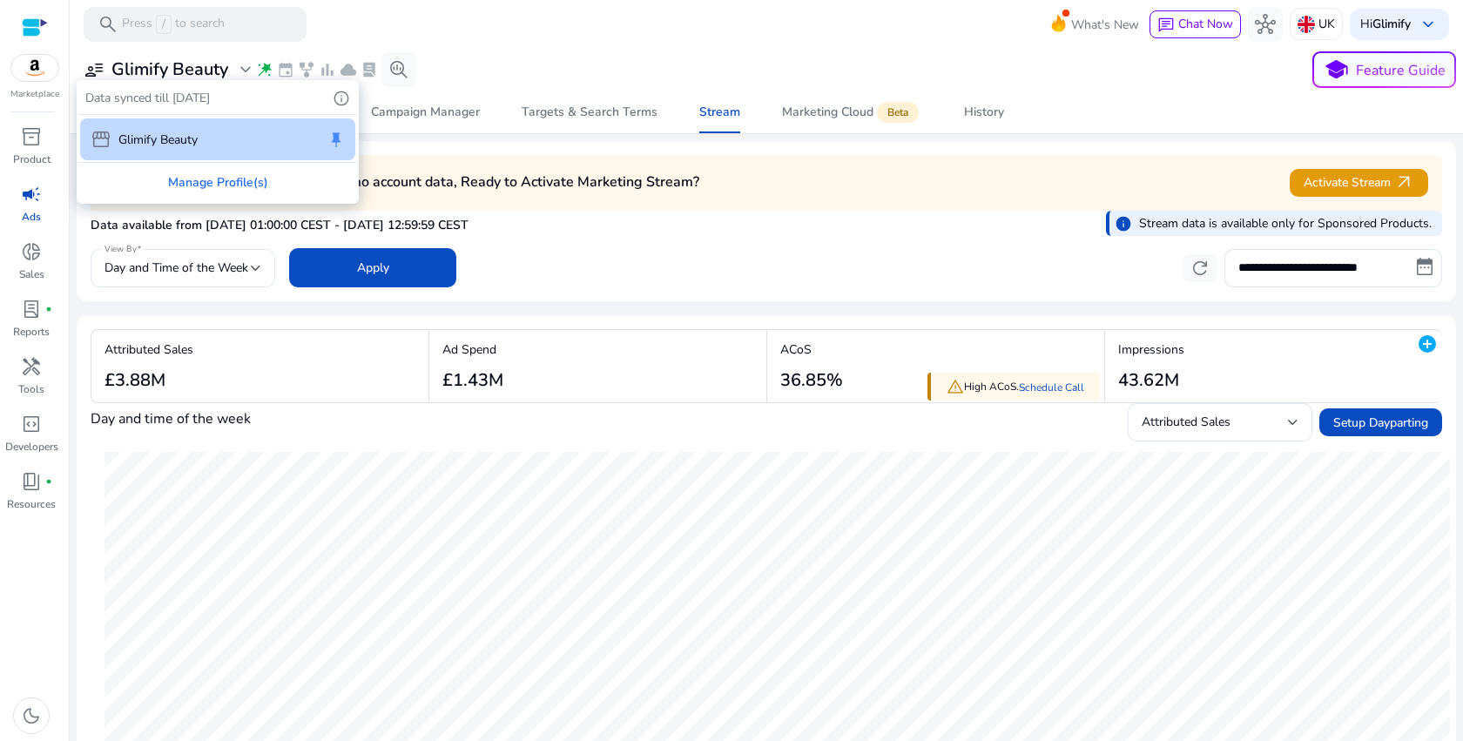
click at [245, 71] on div at bounding box center [731, 370] width 1463 height 741
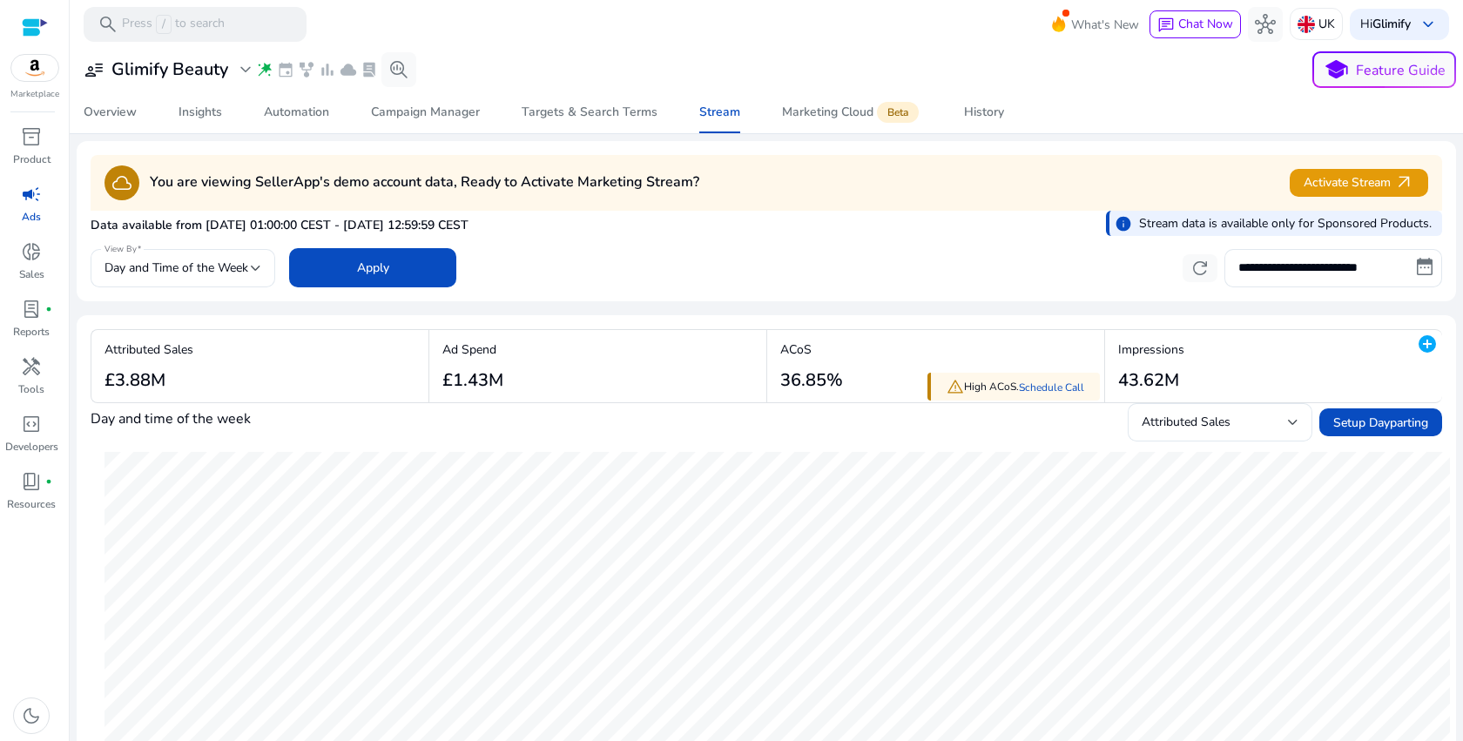
click at [27, 193] on span "campaign" at bounding box center [31, 194] width 21 height 21
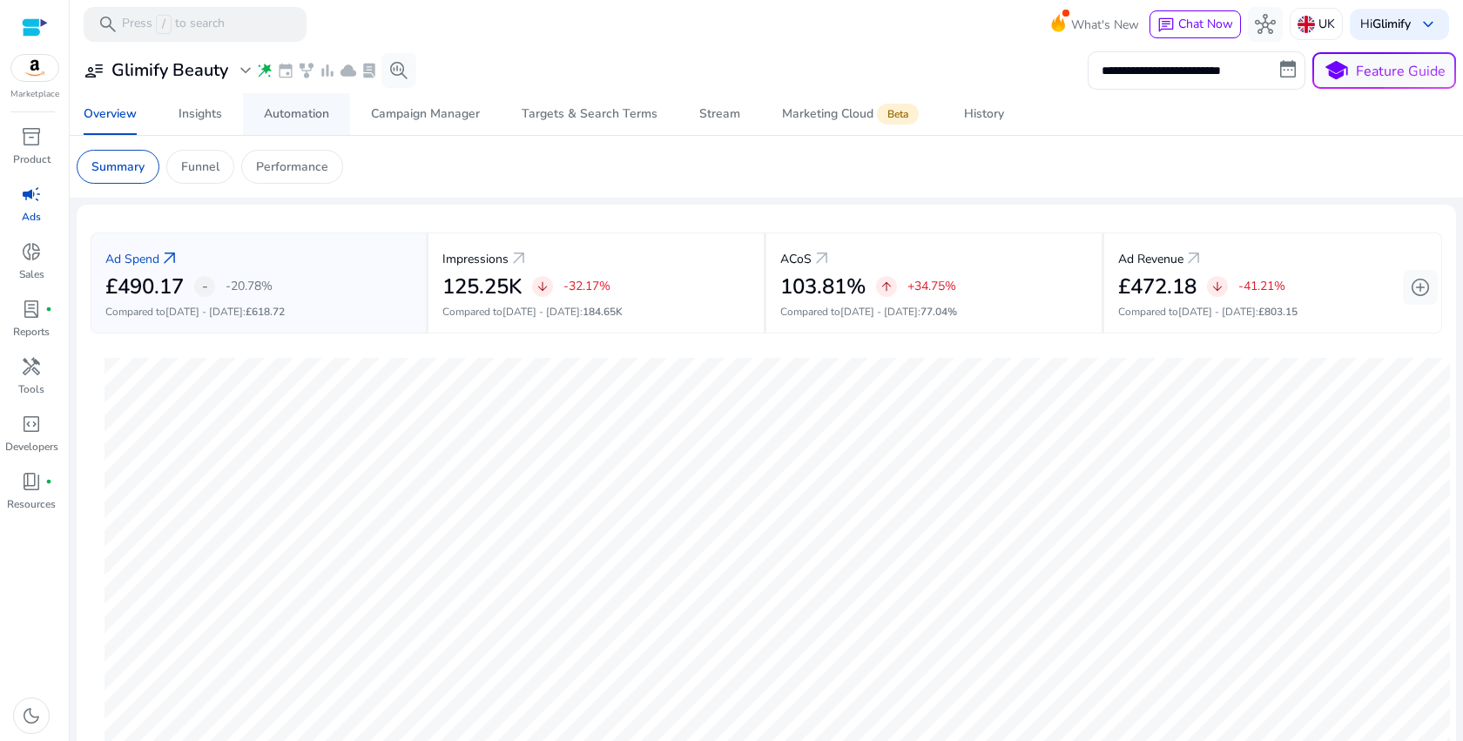
click at [285, 127] on span "Automation" at bounding box center [296, 114] width 65 height 42
